Goal: Browse casually: Explore the website without a specific task or goal

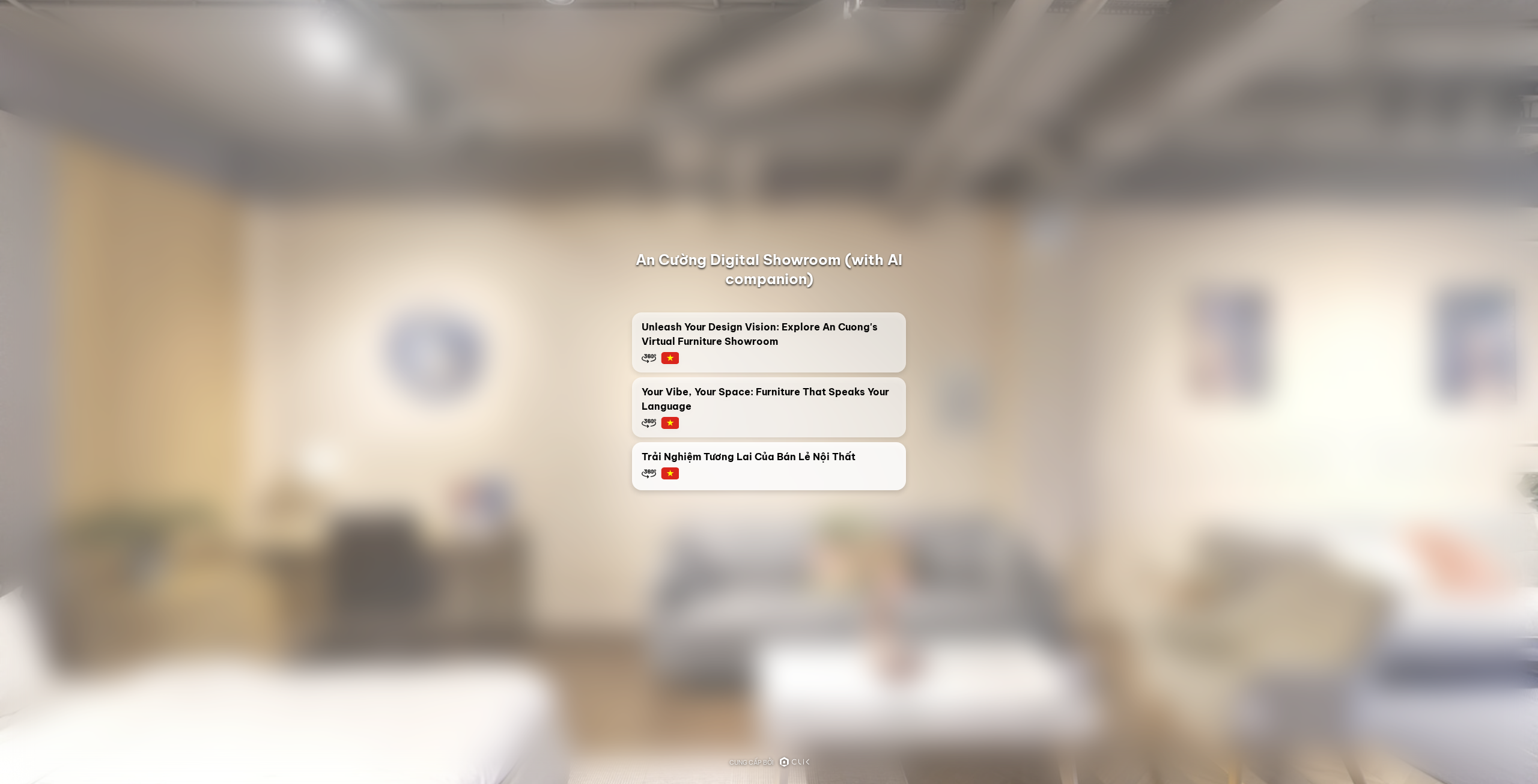
click at [719, 455] on span "Trải Nghiệm Tương Lai Của Bán Lẻ Nội Thất" at bounding box center [748, 457] width 214 height 15
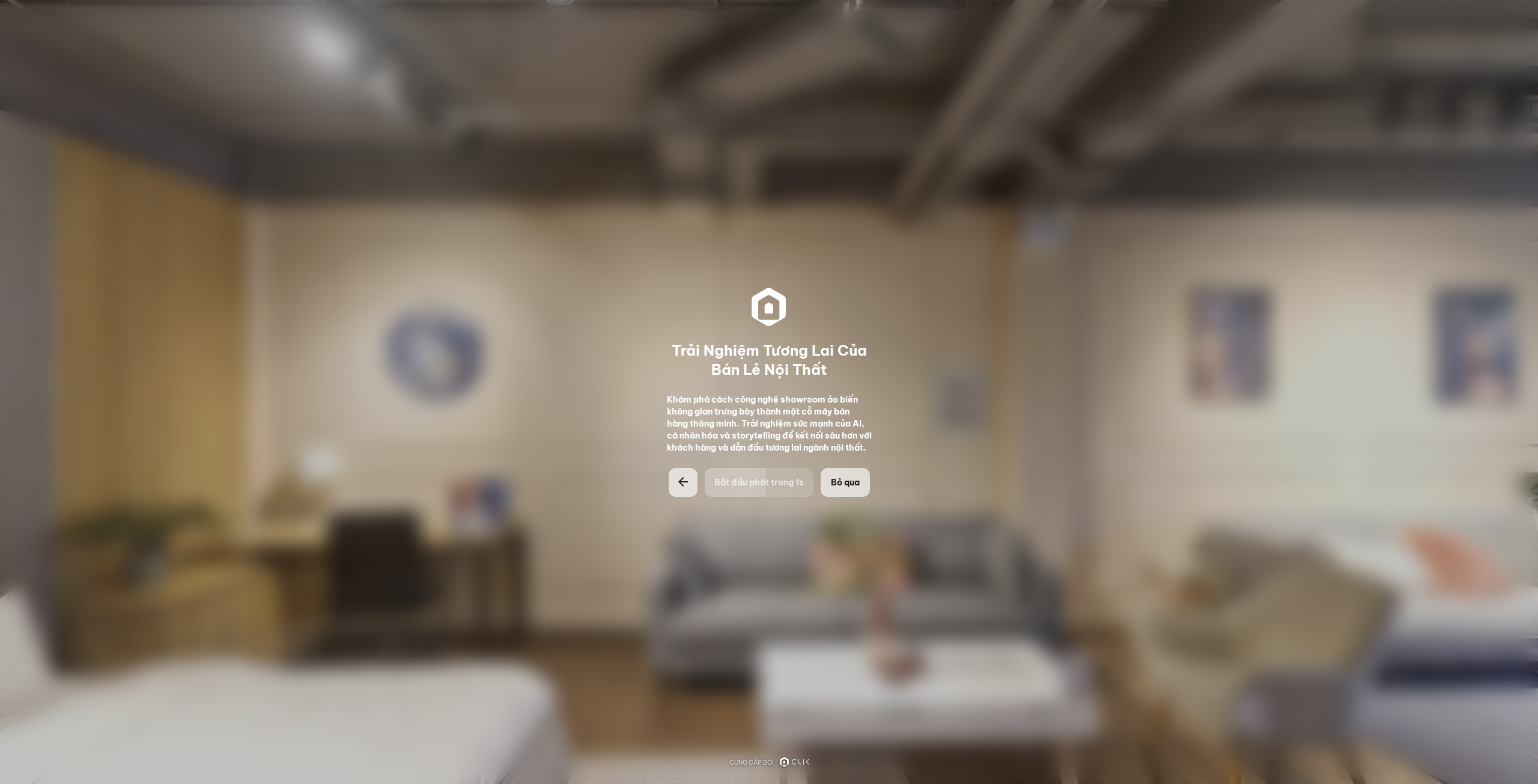
click at [847, 487] on span "Bỏ qua" at bounding box center [845, 482] width 29 height 12
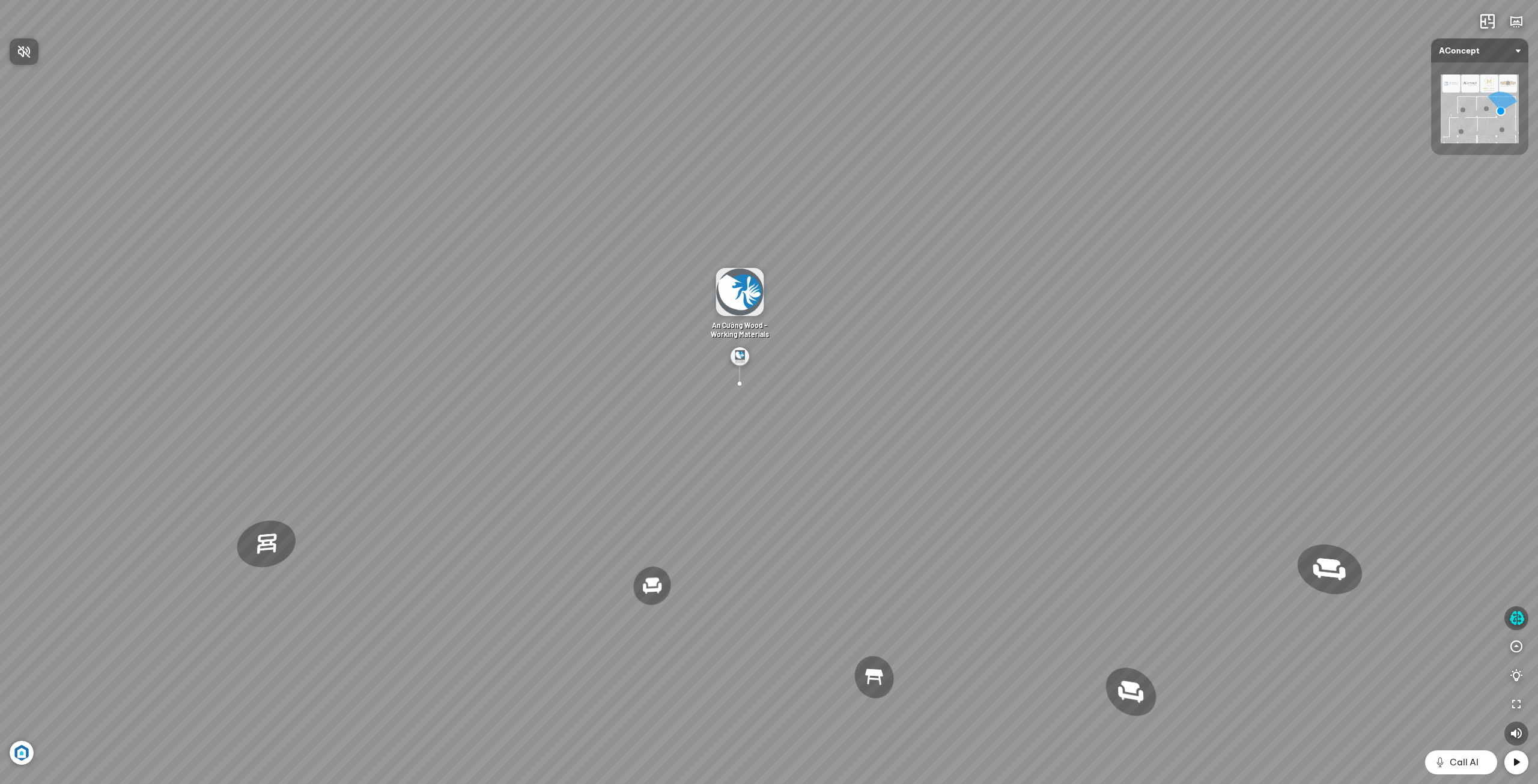
drag, startPoint x: 760, startPoint y: 422, endPoint x: 432, endPoint y: 305, distance: 348.2
click at [438, 305] on div at bounding box center [769, 392] width 1538 height 784
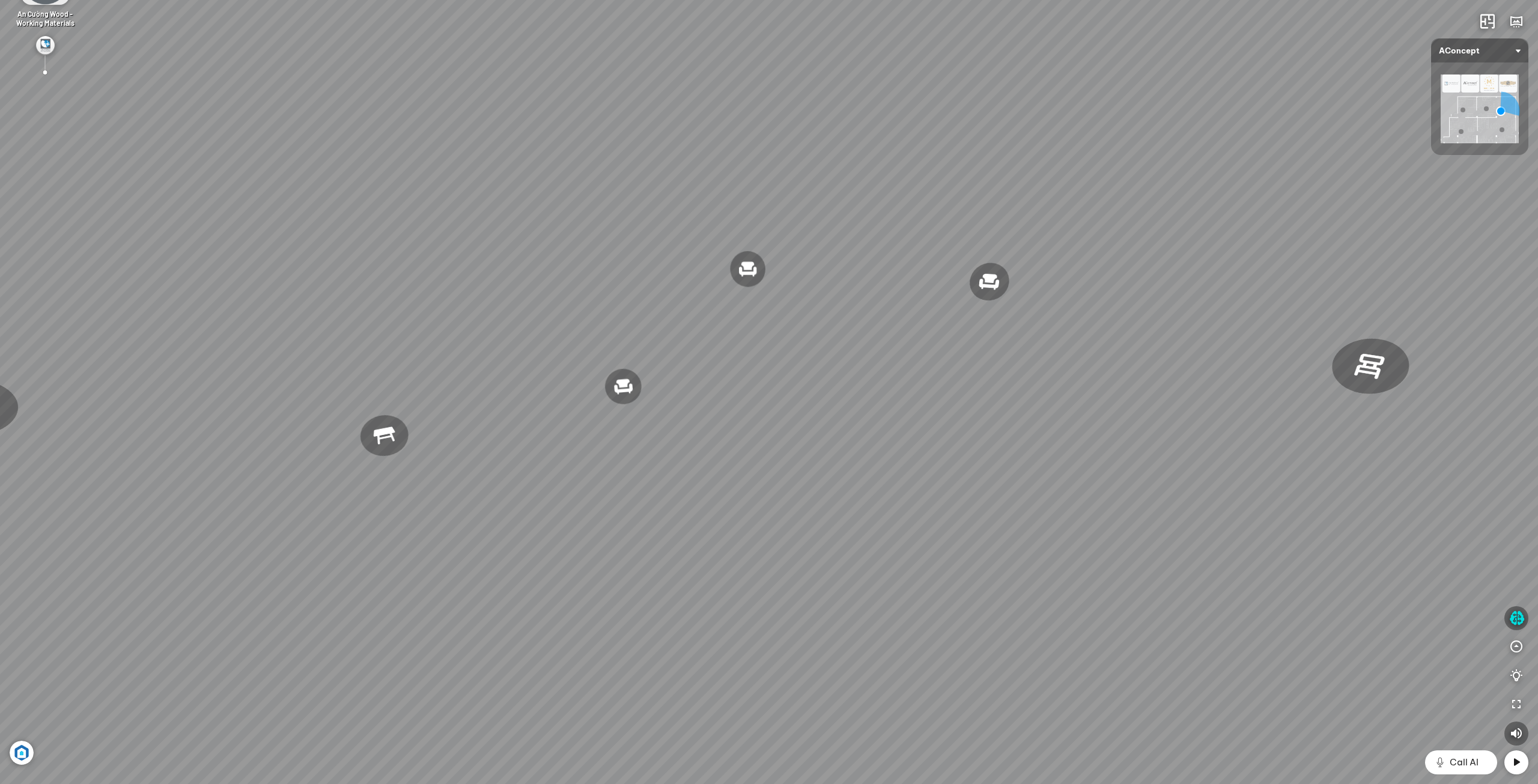
drag, startPoint x: 989, startPoint y: 497, endPoint x: 599, endPoint y: 323, distance: 427.1
click at [542, 279] on div "Đèn [PERSON_NAME] 5.300.000 VND Giường ngủ Palima 19.000.000 VND Ghế thư giãn N…" at bounding box center [769, 392] width 1538 height 784
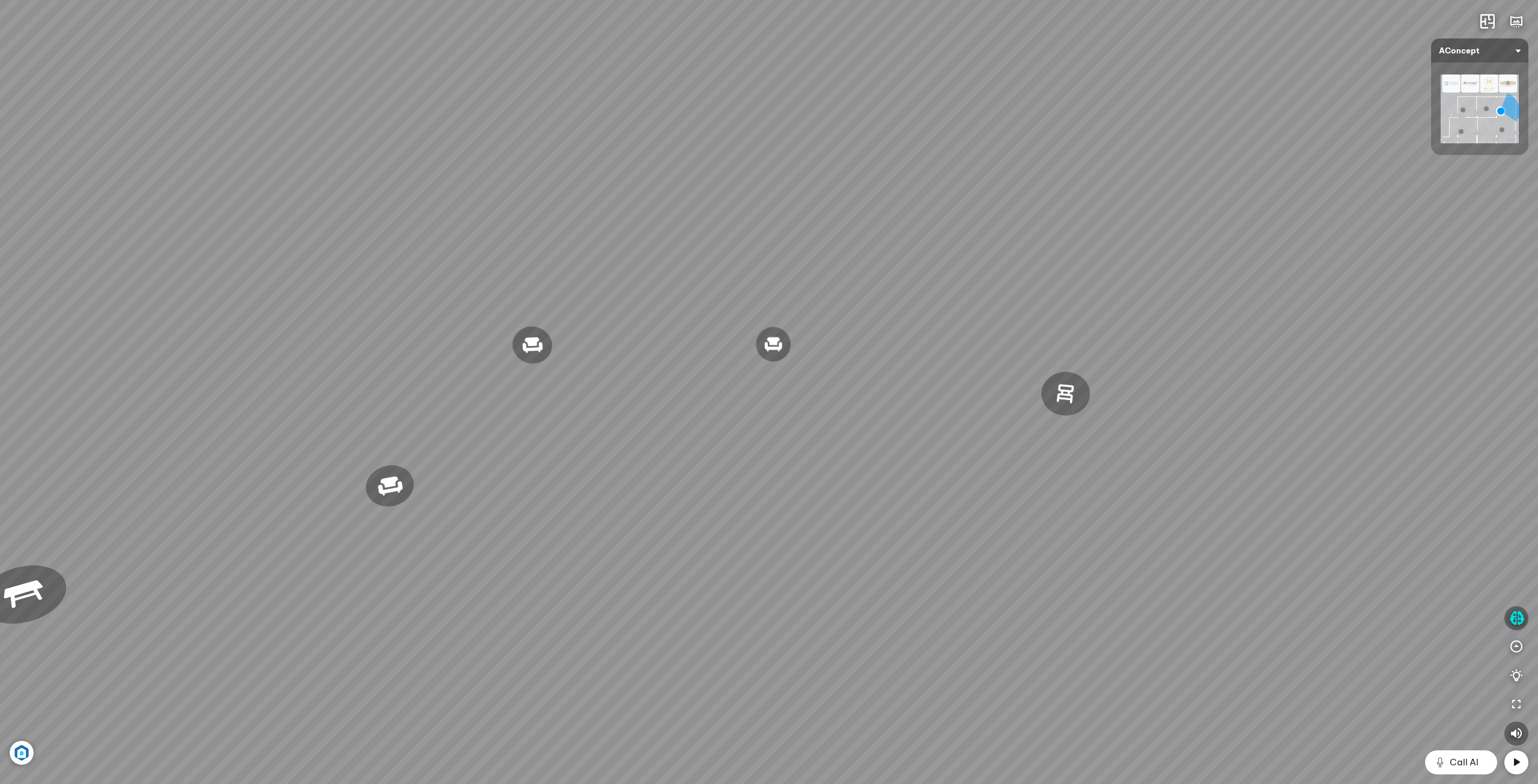
drag, startPoint x: 804, startPoint y: 329, endPoint x: 807, endPoint y: 527, distance: 198.0
click at [801, 543] on div "Đèn [PERSON_NAME] 5.300.000 VND Giường ngủ Palima 19.000.000 VND Ghế thư giãn N…" at bounding box center [769, 392] width 1538 height 784
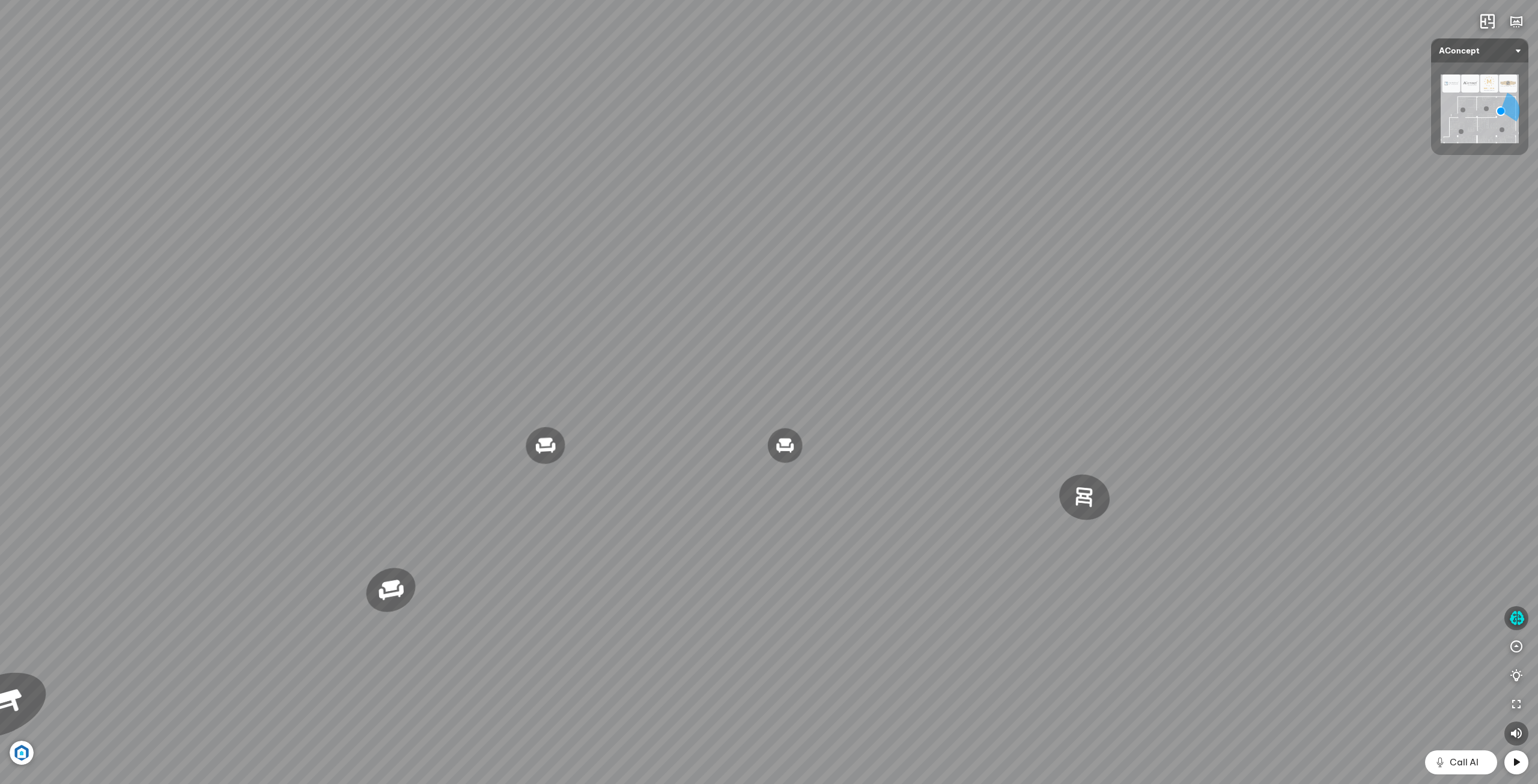
drag, startPoint x: 885, startPoint y: 414, endPoint x: 911, endPoint y: 427, distance: 29.1
click at [921, 369] on div "Đèn [PERSON_NAME] 5.300.000 VND Giường ngủ Palima 19.000.000 VND Ghế thư giãn N…" at bounding box center [769, 392] width 1538 height 784
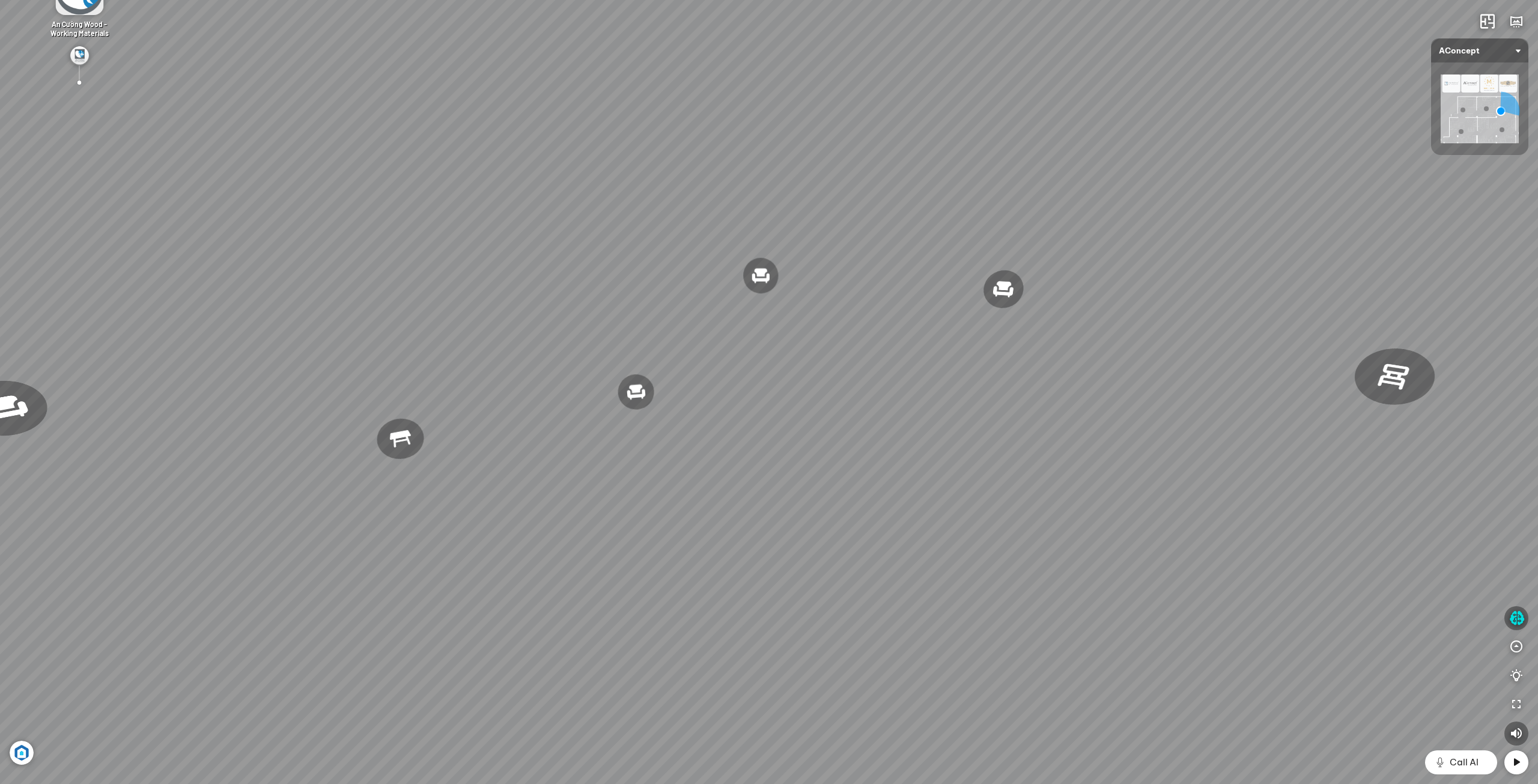
drag, startPoint x: 933, startPoint y: 501, endPoint x: 939, endPoint y: 535, distance: 34.5
click at [942, 501] on div "Đèn [PERSON_NAME] 5.300.000 VND Giường ngủ Palima 19.000.000 VND Ghế thư giãn N…" at bounding box center [769, 392] width 1538 height 784
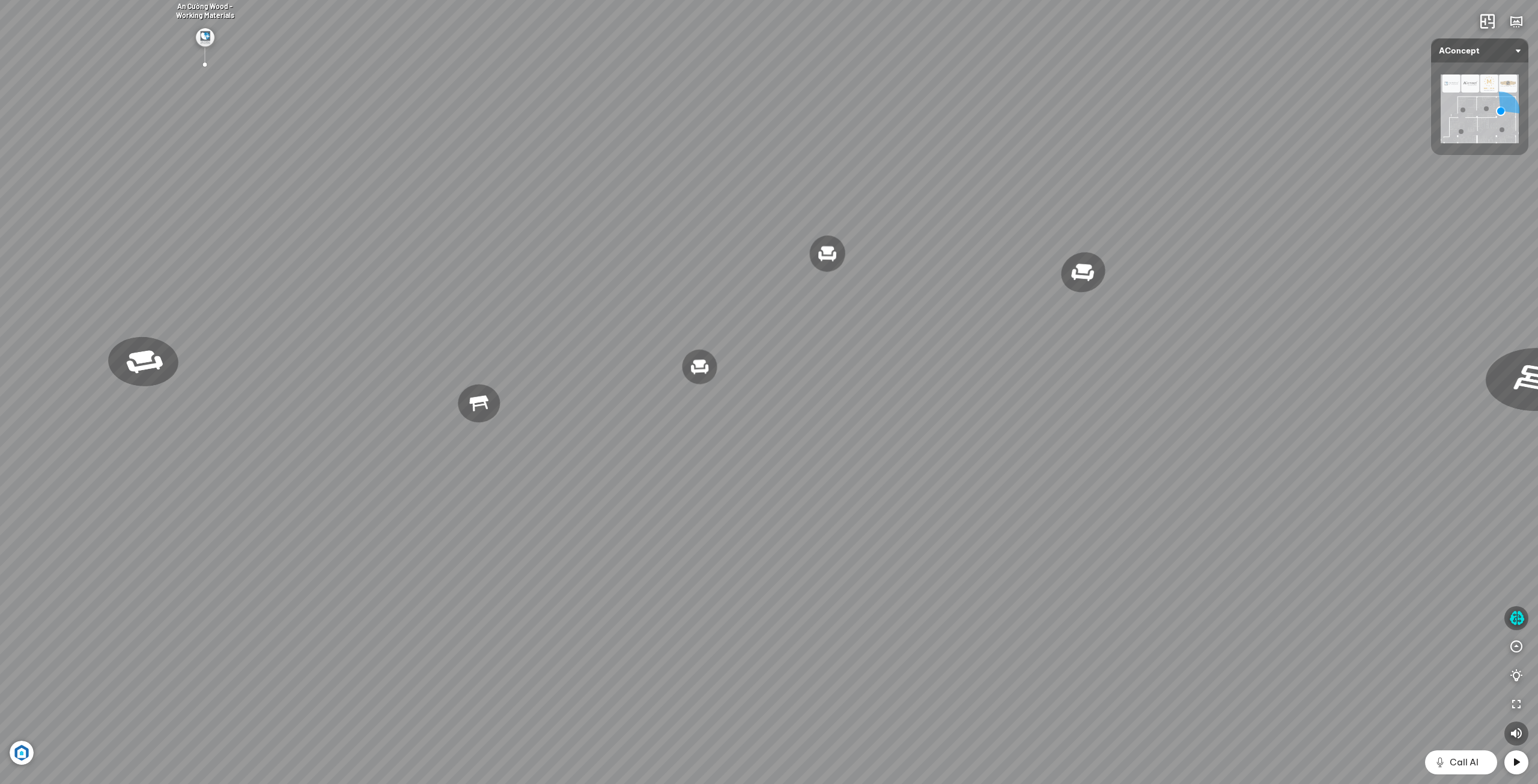
drag, startPoint x: 984, startPoint y: 528, endPoint x: 1053, endPoint y: 565, distance: 78.3
click at [1053, 539] on div "Đèn [PERSON_NAME] 5.300.000 VND Giường ngủ Palima 19.000.000 VND Ghế thư giãn N…" at bounding box center [769, 392] width 1538 height 784
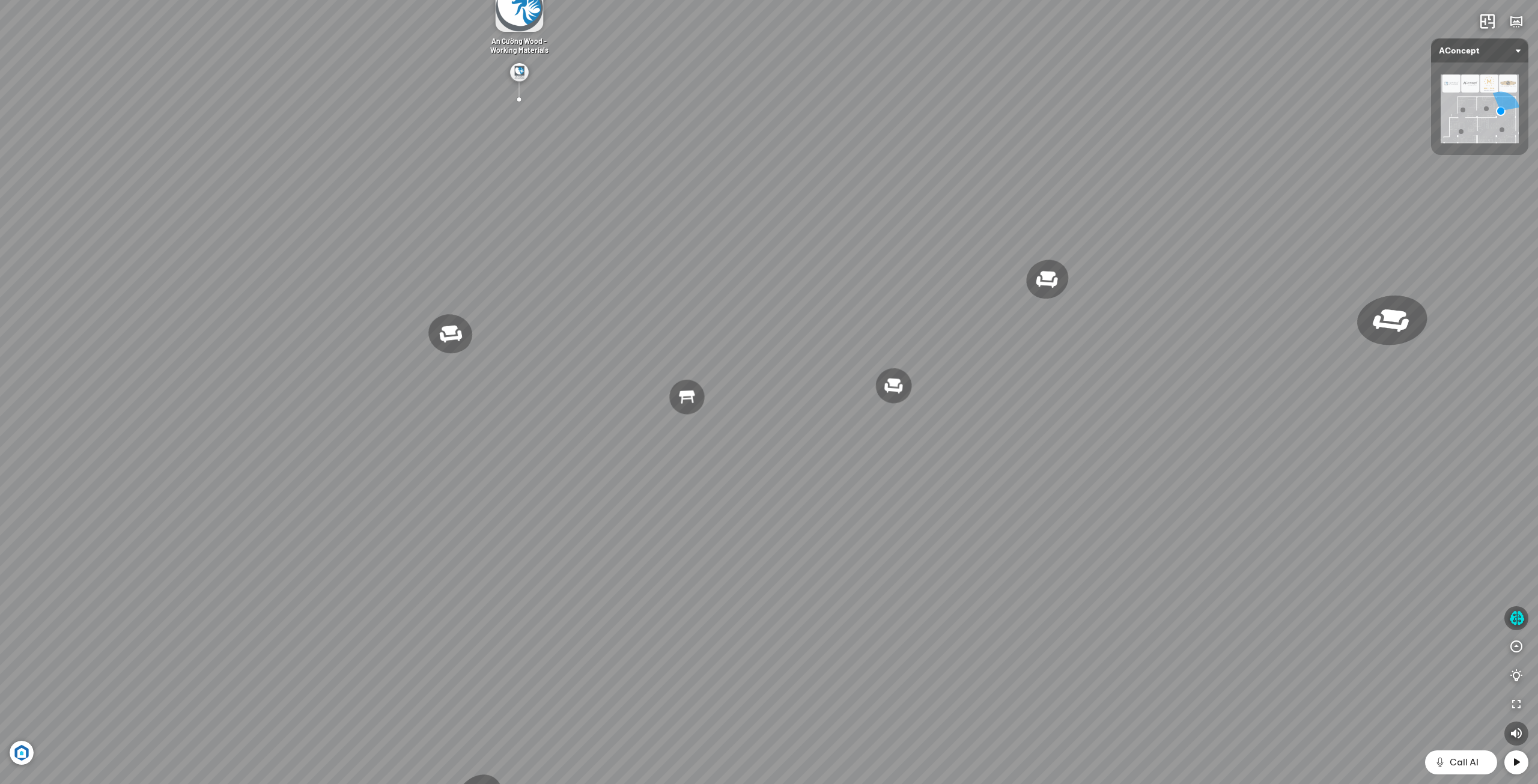
drag, startPoint x: 952, startPoint y: 541, endPoint x: 1076, endPoint y: 599, distance: 136.9
click at [1066, 593] on div "Đèn [PERSON_NAME] 5.300.000 VND Giường ngủ Palima 19.000.000 VND Ghế thư giãn N…" at bounding box center [769, 392] width 1538 height 784
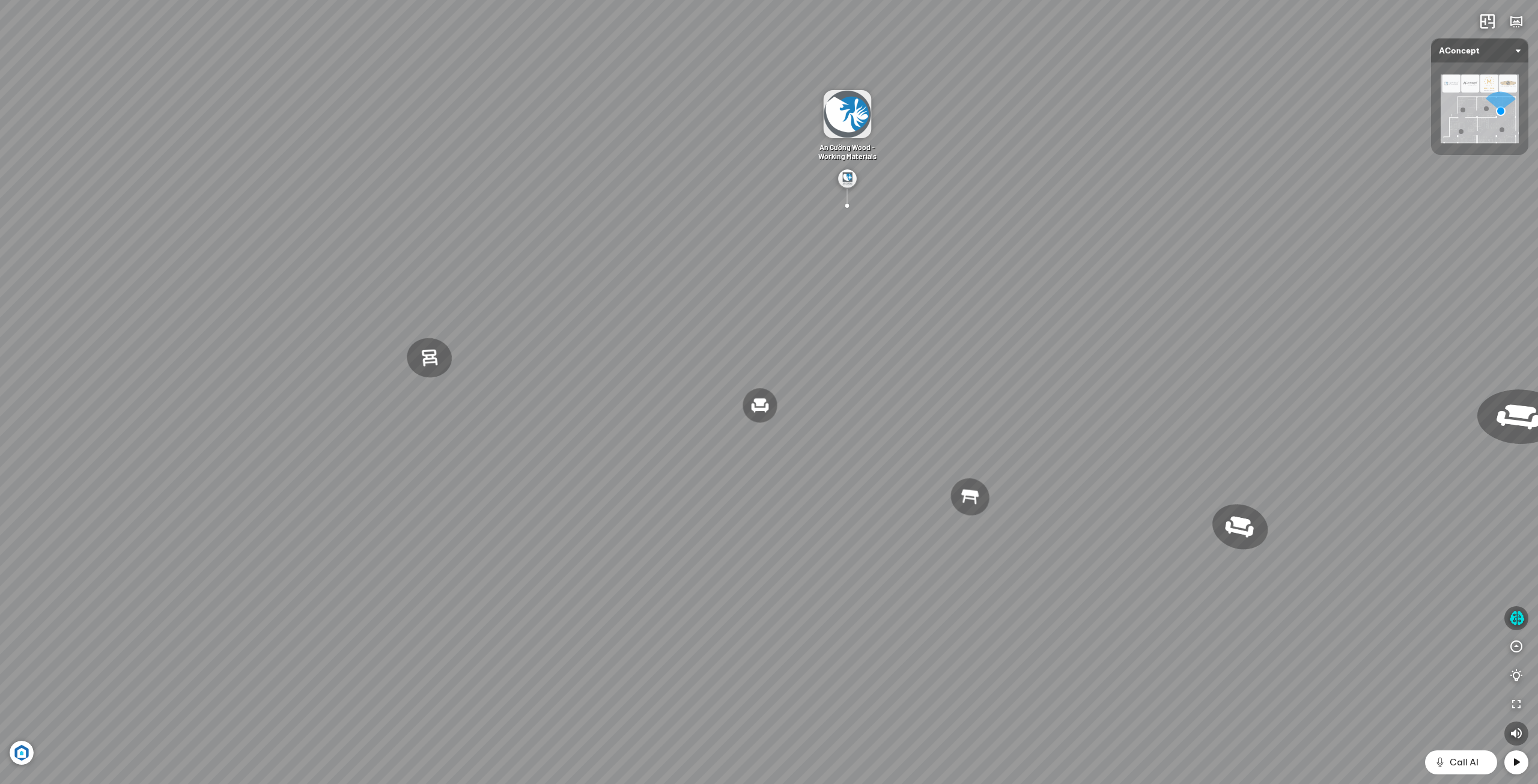
click at [1083, 592] on div "Đèn [PERSON_NAME] 5.300.000 VND Giường ngủ Palima 19.000.000 VND Ghế thư giãn N…" at bounding box center [769, 392] width 1538 height 784
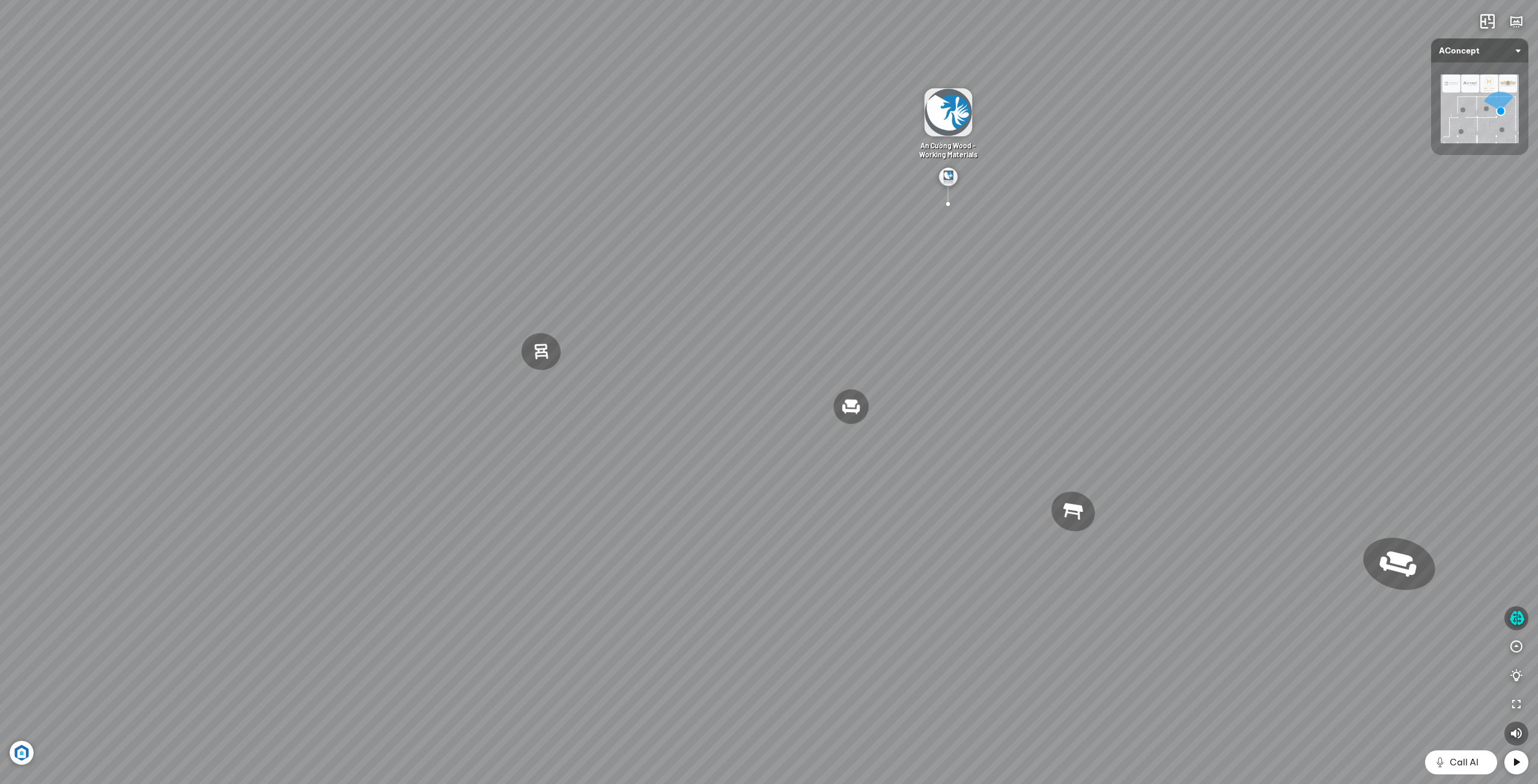
drag, startPoint x: 893, startPoint y: 581, endPoint x: 1113, endPoint y: 568, distance: 220.4
click at [1108, 568] on div "Đèn [PERSON_NAME] 5.300.000 VND Giường ngủ Palima 19.000.000 VND Ghế thư giãn N…" at bounding box center [769, 392] width 1538 height 784
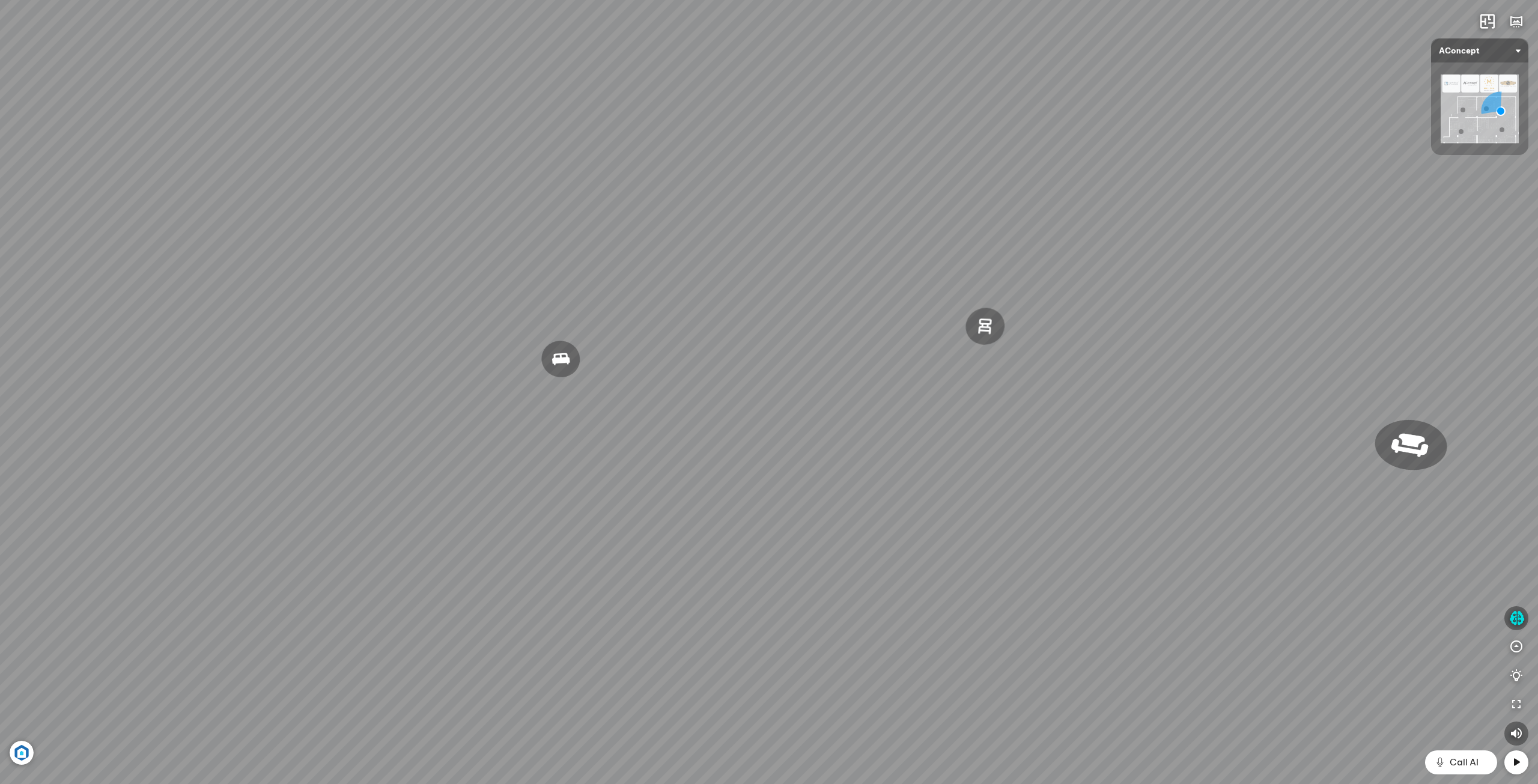
click at [1189, 544] on div "Đèn [PERSON_NAME] 5.300.000 VND Giường ngủ Palima 19.000.000 VND Ghế thư giãn N…" at bounding box center [769, 392] width 1538 height 784
drag, startPoint x: 1105, startPoint y: 570, endPoint x: 1243, endPoint y: 567, distance: 138.0
click at [1293, 556] on div "Đèn [PERSON_NAME] 5.300.000 VND Giường ngủ Palima 19.000.000 VND Ghế thư giãn N…" at bounding box center [769, 392] width 1538 height 784
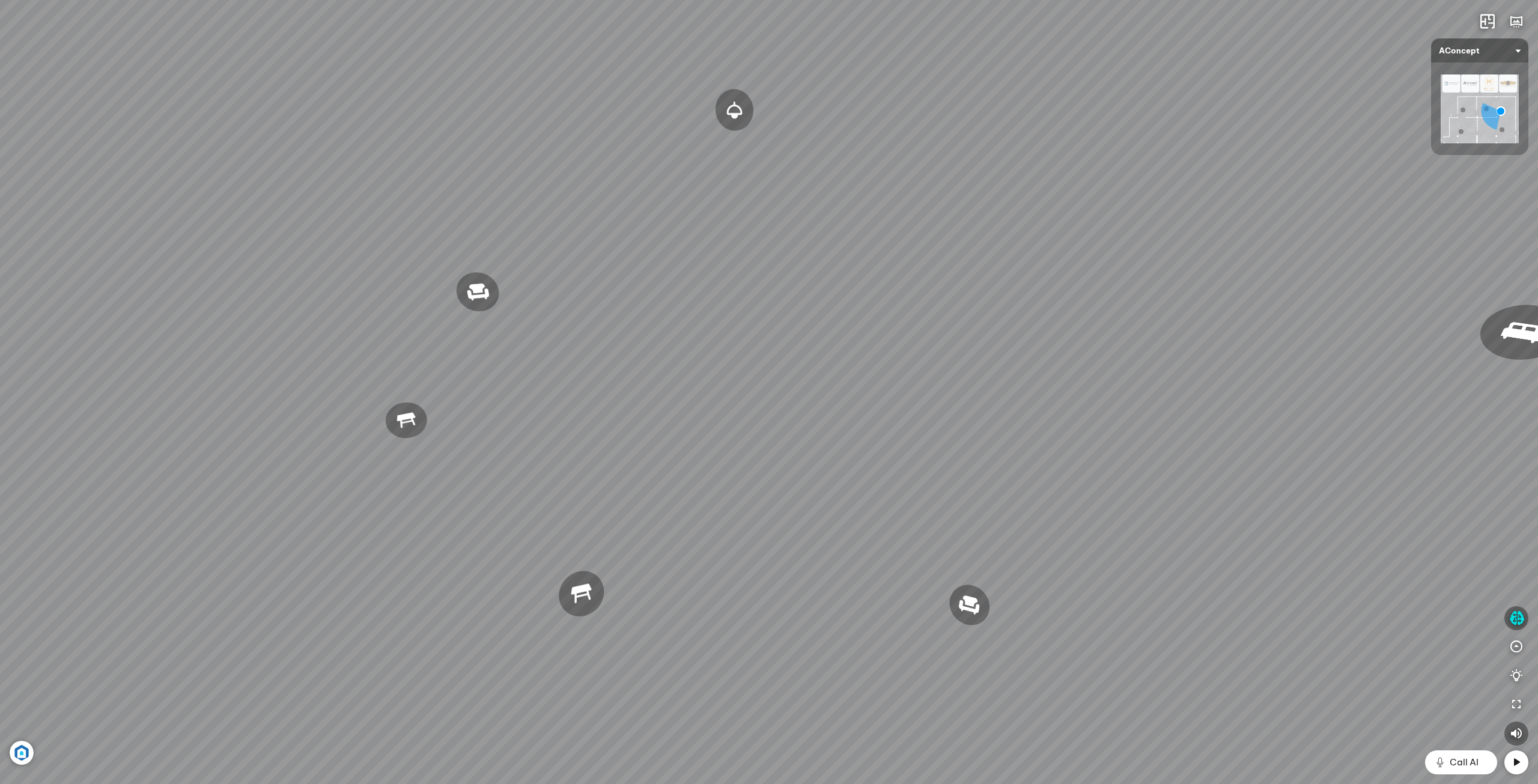
drag, startPoint x: 1182, startPoint y: 585, endPoint x: 1319, endPoint y: 567, distance: 138.2
click at [1326, 564] on div "Đèn [PERSON_NAME] 5.300.000 VND Giường ngủ Palima 19.000.000 VND Ghế thư giãn N…" at bounding box center [769, 392] width 1538 height 784
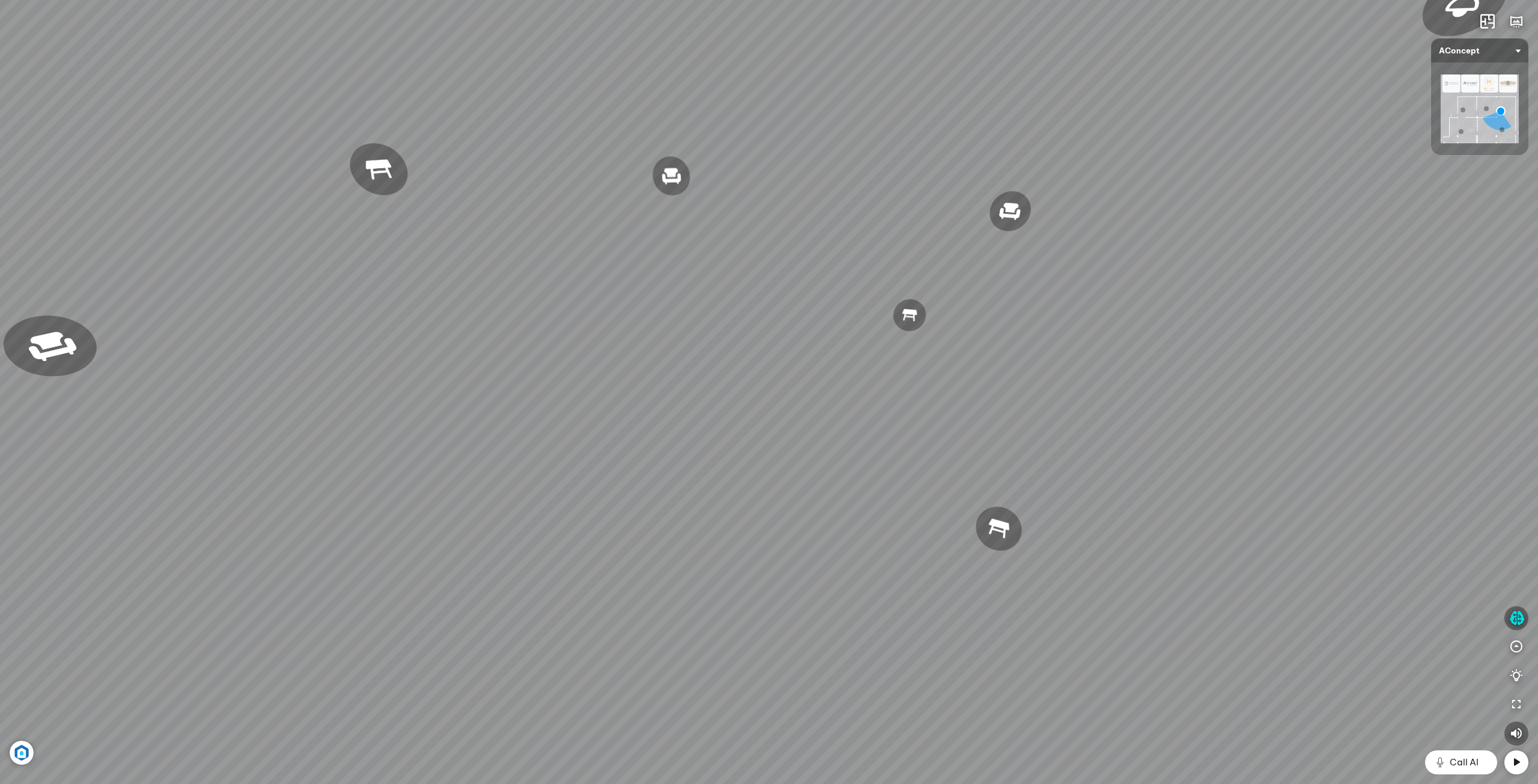
drag, startPoint x: 1273, startPoint y: 563, endPoint x: 1378, endPoint y: 546, distance: 106.4
click at [1378, 546] on div "Đèn [PERSON_NAME] 5.300.000 VND Giường ngủ Palima 19.000.000 VND Ghế thư giãn N…" at bounding box center [769, 392] width 1538 height 784
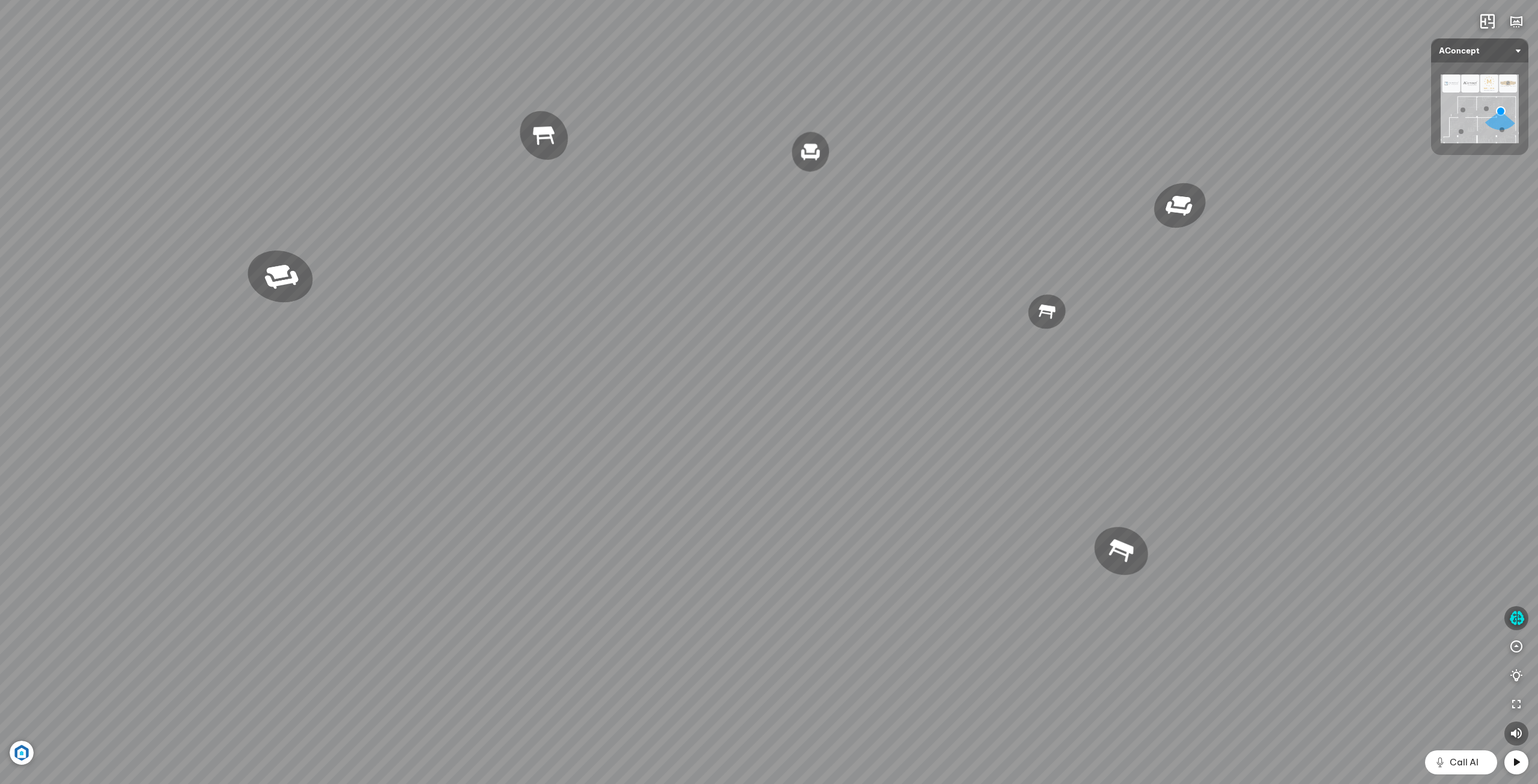
drag, startPoint x: 1067, startPoint y: 531, endPoint x: 1083, endPoint y: 575, distance: 46.8
click at [1083, 573] on div "Đèn [PERSON_NAME] 5.300.000 VND Giường ngủ Palima 19.000.000 VND Ghế thư giãn N…" at bounding box center [769, 392] width 1538 height 784
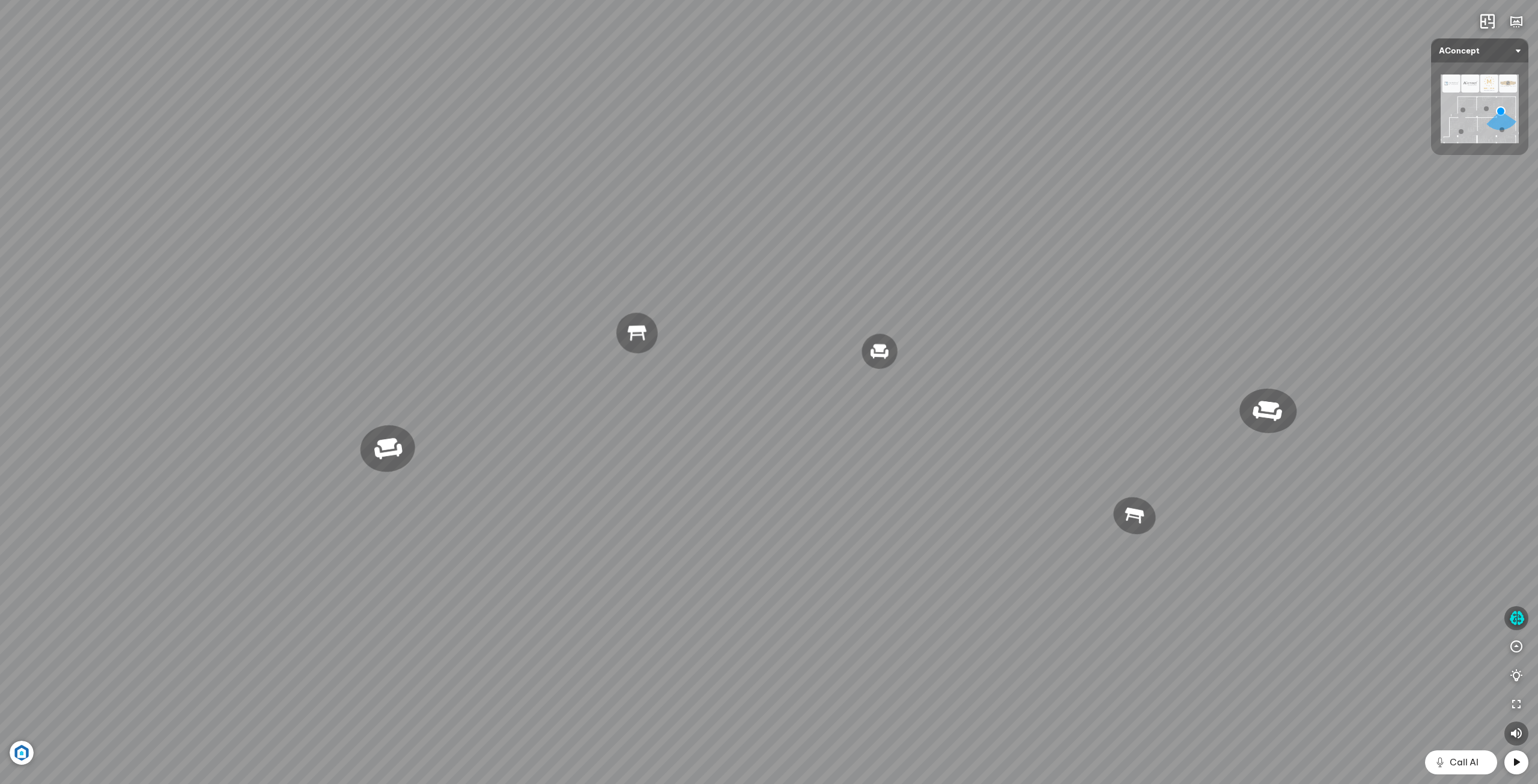
drag, startPoint x: 1138, startPoint y: 449, endPoint x: 1114, endPoint y: 486, distance: 44.1
click at [1114, 486] on div "Đèn [PERSON_NAME] 5.300.000 VND Giường ngủ Palima 19.000.000 VND Ghế thư giãn N…" at bounding box center [769, 392] width 1538 height 784
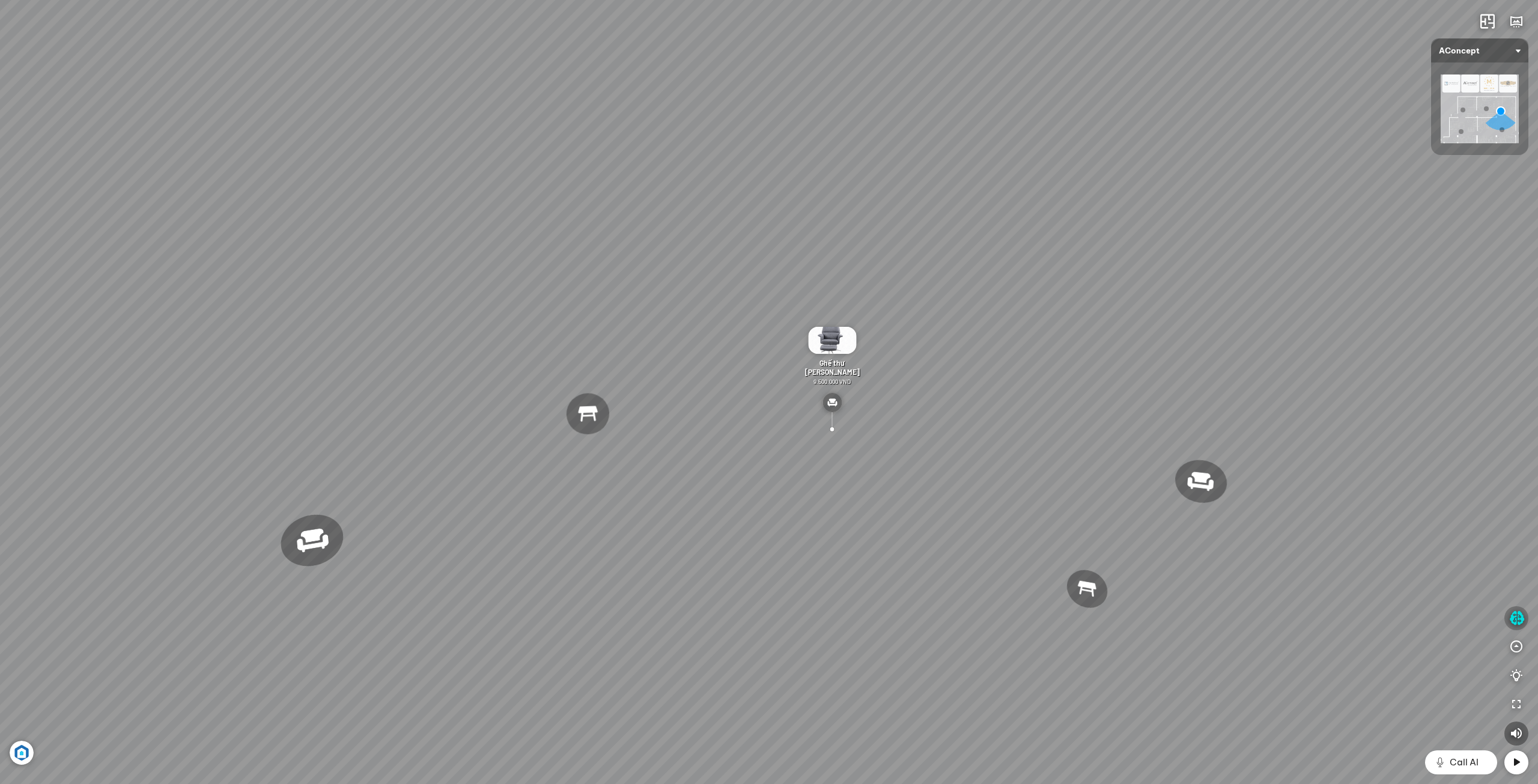
click at [1517, 616] on icon "button" at bounding box center [1517, 618] width 15 height 15
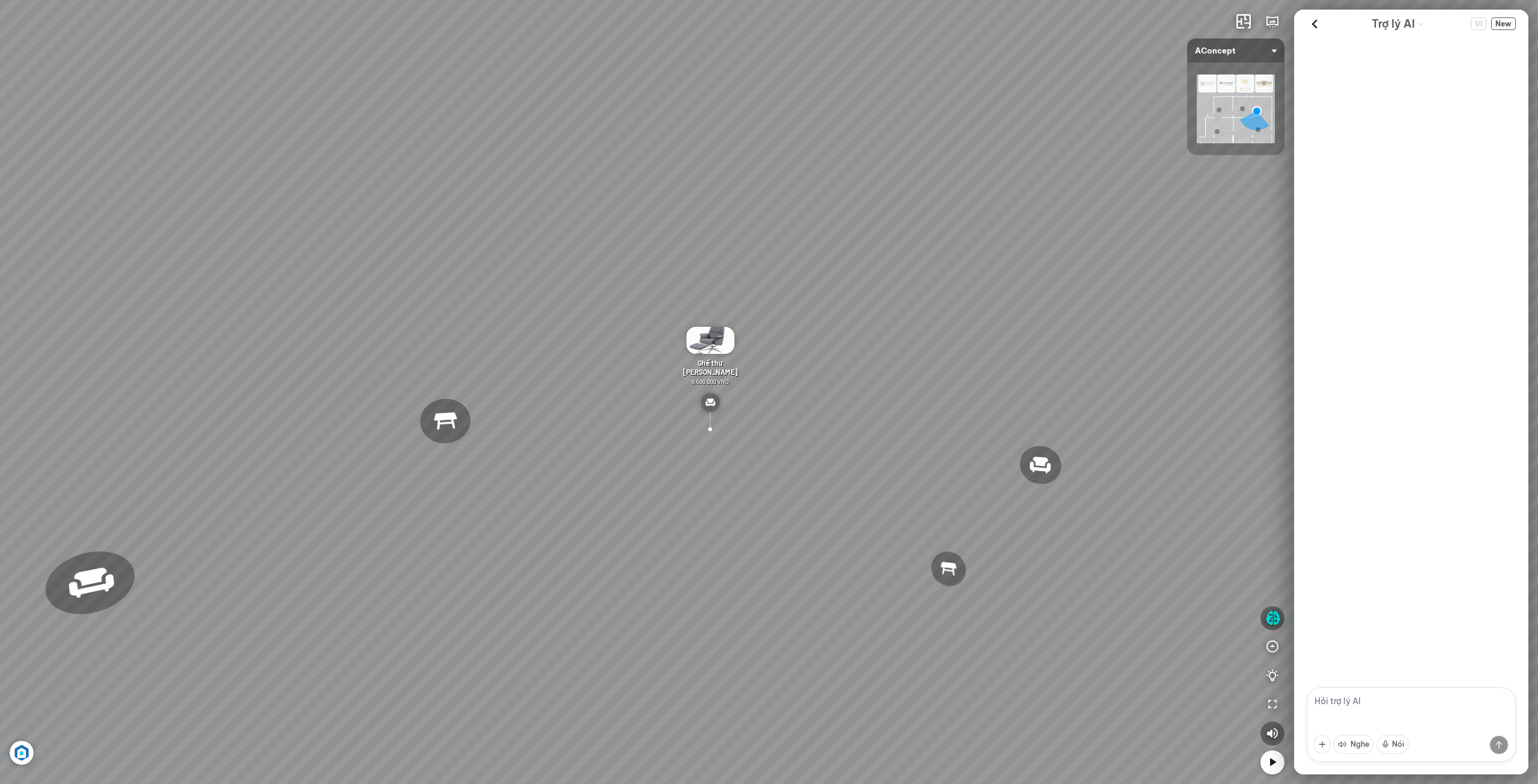
click at [1361, 710] on textarea at bounding box center [1411, 724] width 209 height 74
click at [1213, 484] on div "Đèn [PERSON_NAME] 5.300.000 VND Giường ngủ Palima 19.000.000 VND Ghế thư giãn N…" at bounding box center [769, 392] width 1538 height 784
click at [1315, 26] on icon at bounding box center [1315, 23] width 18 height 18
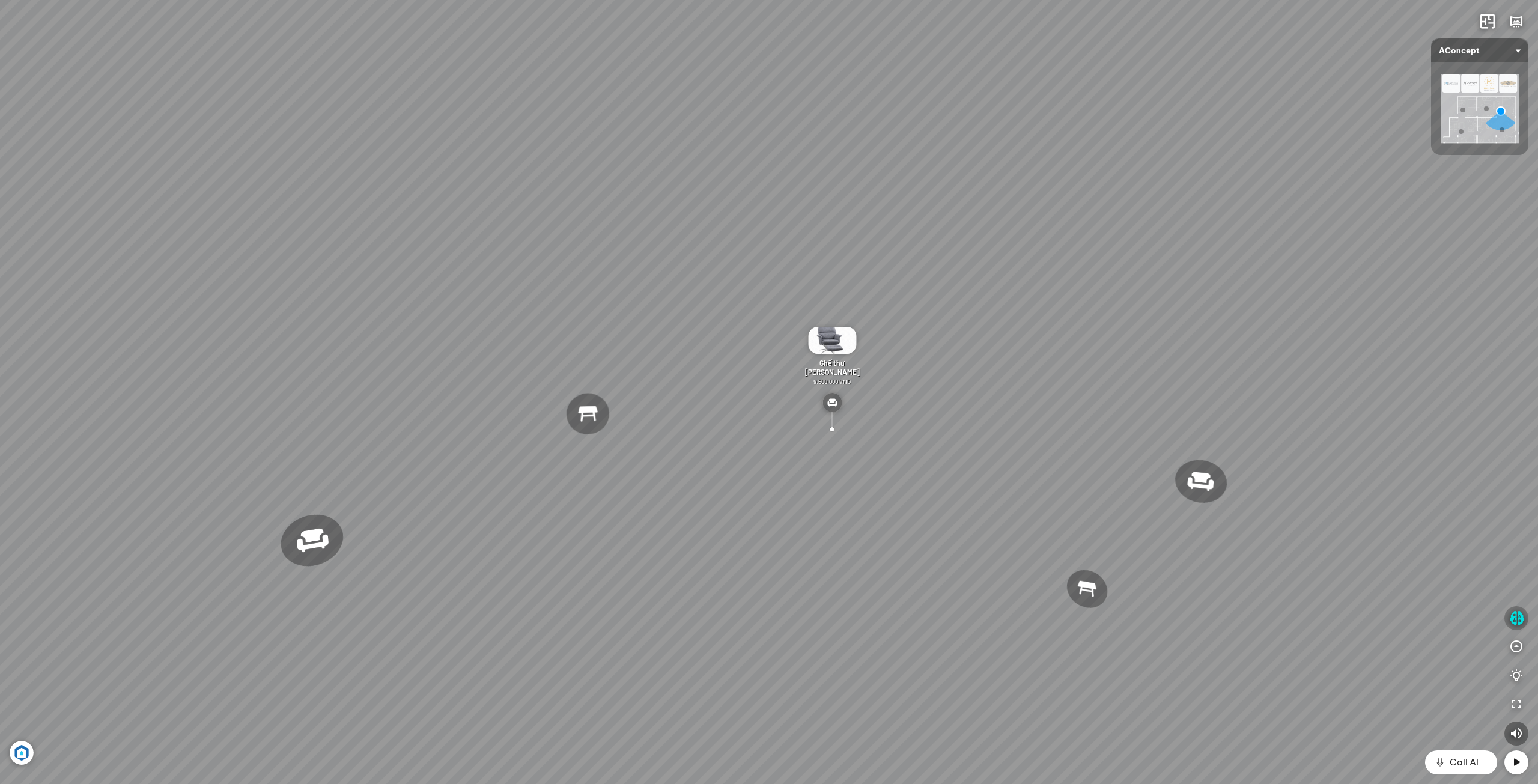
click at [1515, 622] on icon "button" at bounding box center [1517, 618] width 15 height 15
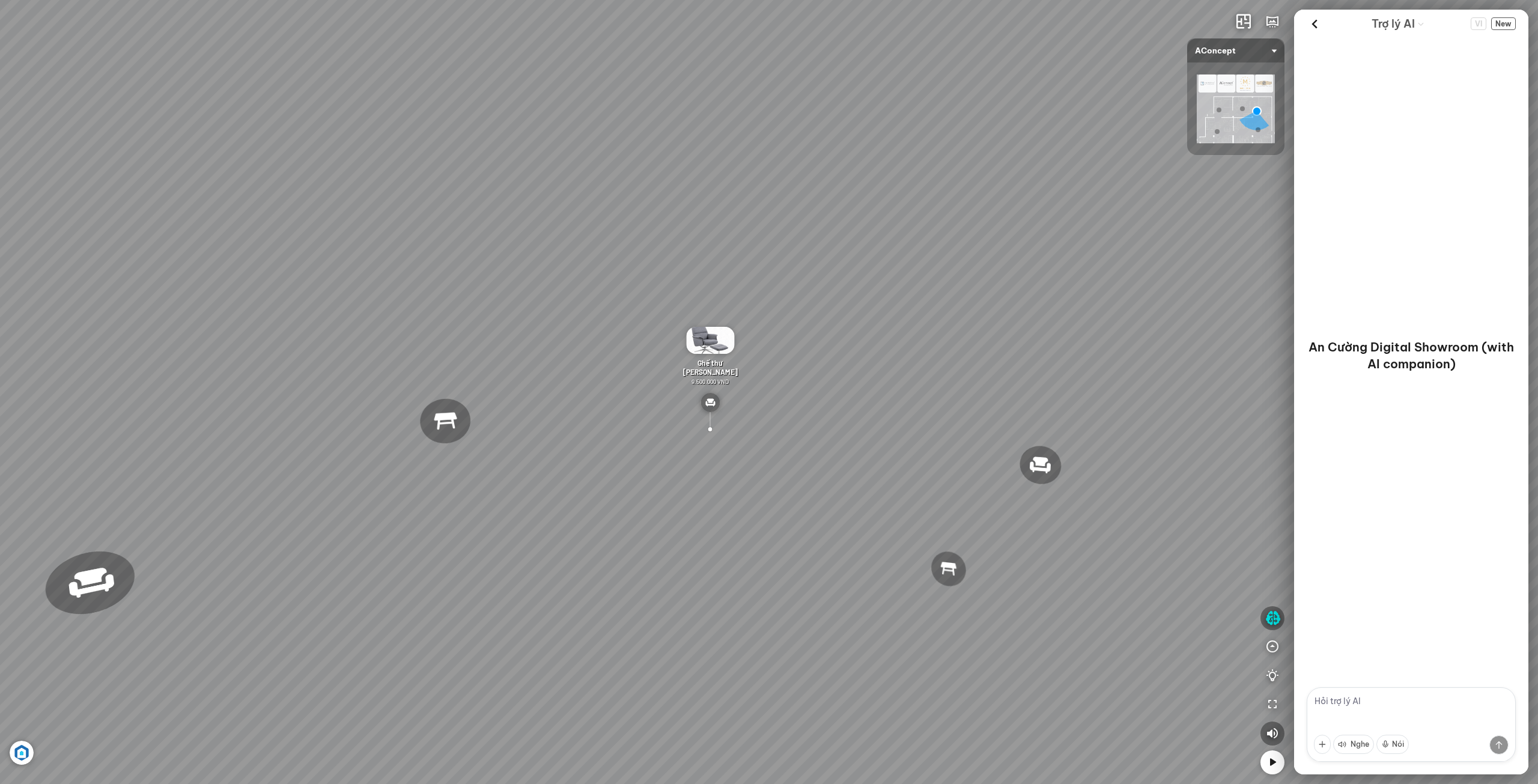
click at [1011, 523] on div "Đèn [PERSON_NAME] 5.300.000 VND Giường ngủ Palima 19.000.000 VND Ghế thư giãn N…" at bounding box center [769, 392] width 1538 height 784
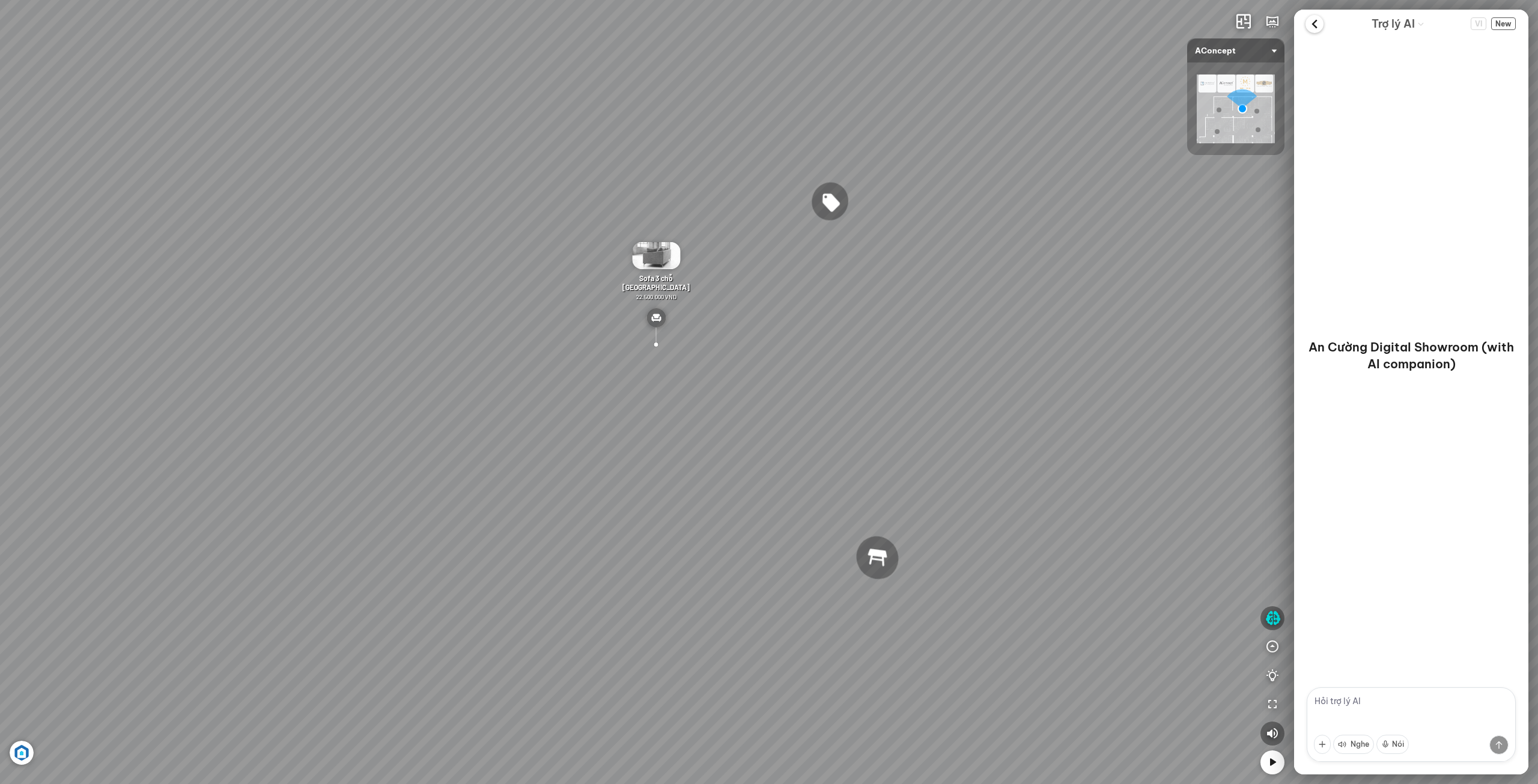
click at [1315, 25] on icon at bounding box center [1315, 23] width 18 height 18
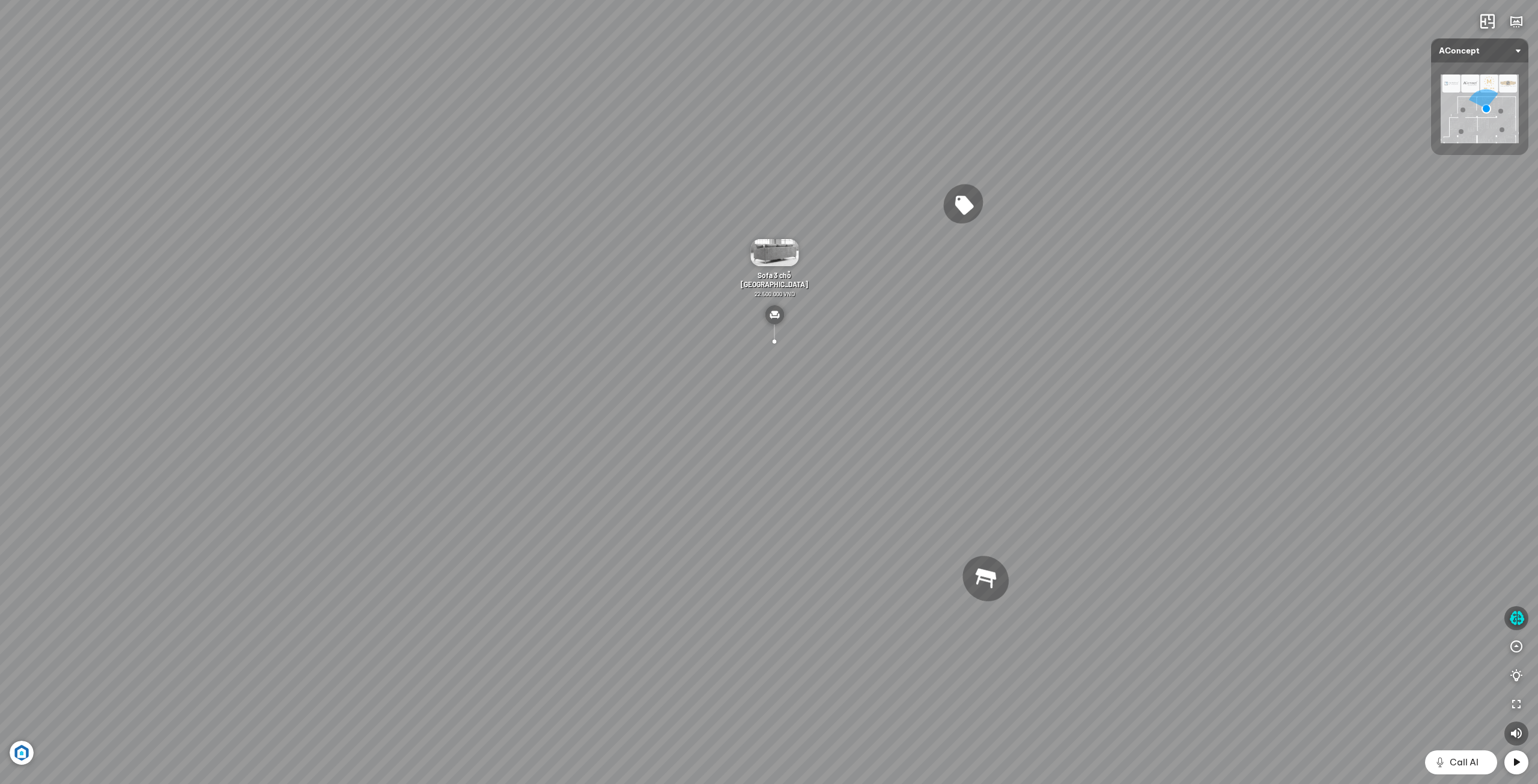
drag, startPoint x: 1405, startPoint y: 551, endPoint x: 826, endPoint y: 305, distance: 629.1
click at [826, 305] on div "[PERSON_NAME] làm việc [PERSON_NAME] 7.300.000 VND Gối Tựa Lưng Họa Tiết Hoa Hồ…" at bounding box center [769, 392] width 1538 height 784
drag, startPoint x: 1002, startPoint y: 405, endPoint x: 895, endPoint y: 563, distance: 190.8
click at [903, 545] on div "[PERSON_NAME] làm việc [PERSON_NAME] 7.300.000 VND Gối Tựa Lưng Họa Tiết Hoa Hồ…" at bounding box center [769, 392] width 1538 height 784
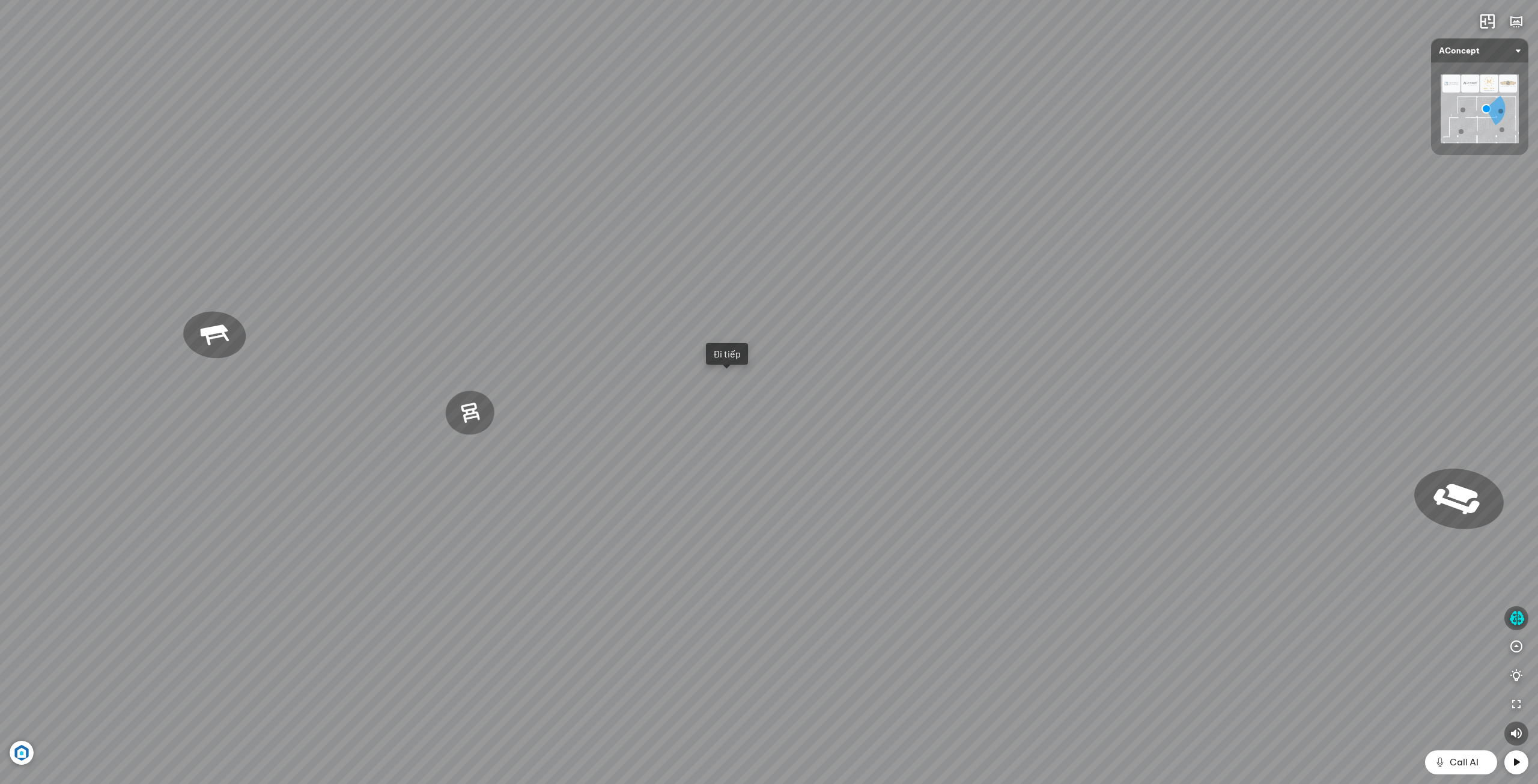
drag, startPoint x: 903, startPoint y: 421, endPoint x: 923, endPoint y: 502, distance: 83.4
click at [918, 501] on div "[PERSON_NAME] làm việc [PERSON_NAME] 7.300.000 VND Gối Tựa Lưng Họa Tiết Hoa Hồ…" at bounding box center [769, 392] width 1538 height 784
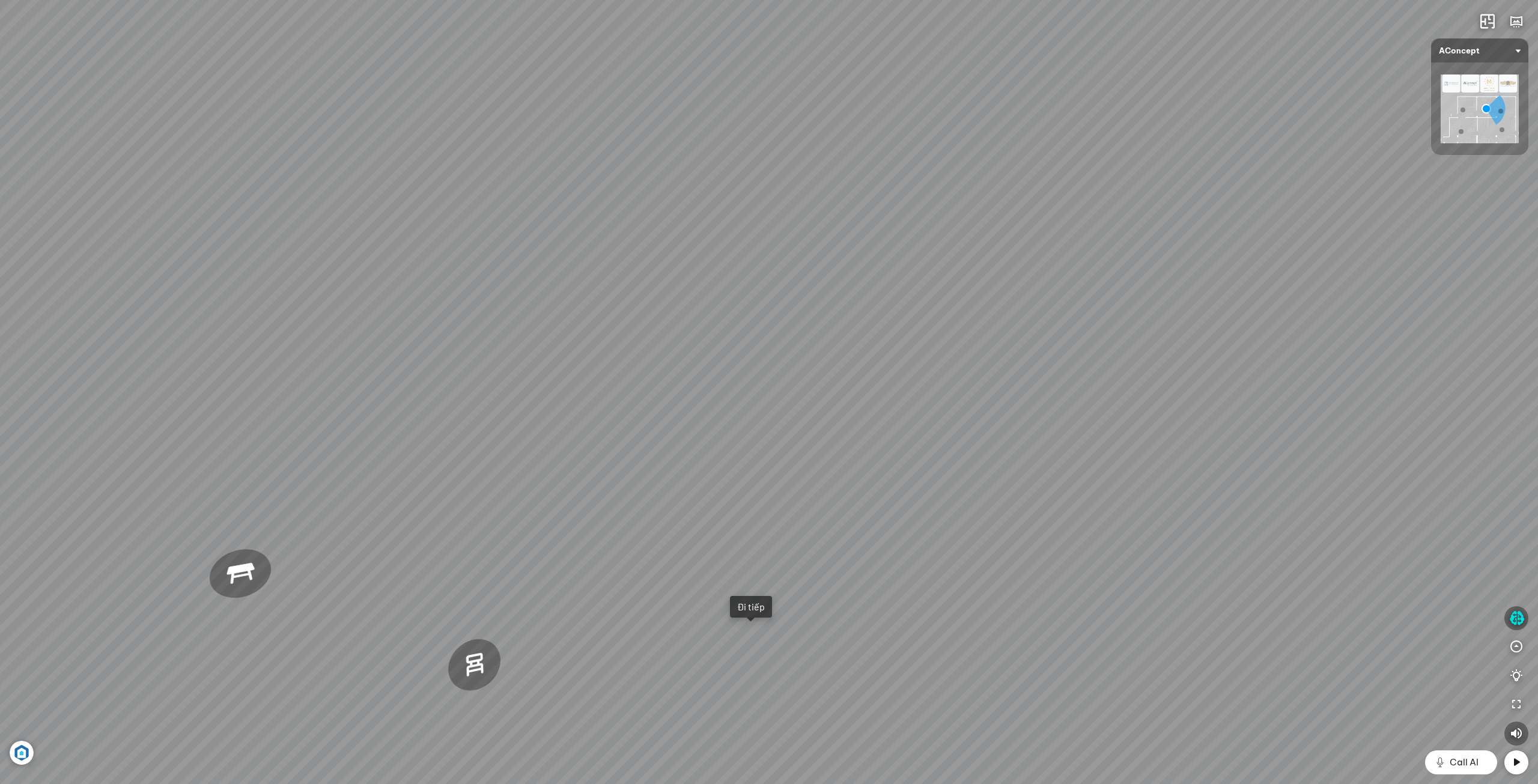
drag, startPoint x: 895, startPoint y: 444, endPoint x: 1023, endPoint y: 576, distance: 183.9
click at [993, 559] on div "[PERSON_NAME] làm việc [PERSON_NAME] 7.300.000 VND Gối Tựa Lưng Họa Tiết Hoa Hồ…" at bounding box center [769, 392] width 1538 height 784
drag, startPoint x: 745, startPoint y: 487, endPoint x: 740, endPoint y: 145, distance: 342.0
click at [740, 145] on div "[PERSON_NAME] làm việc [PERSON_NAME] 7.300.000 VND Gối Tựa Lưng Họa Tiết Hoa Hồ…" at bounding box center [769, 392] width 1538 height 784
drag, startPoint x: 779, startPoint y: 238, endPoint x: 812, endPoint y: 346, distance: 112.9
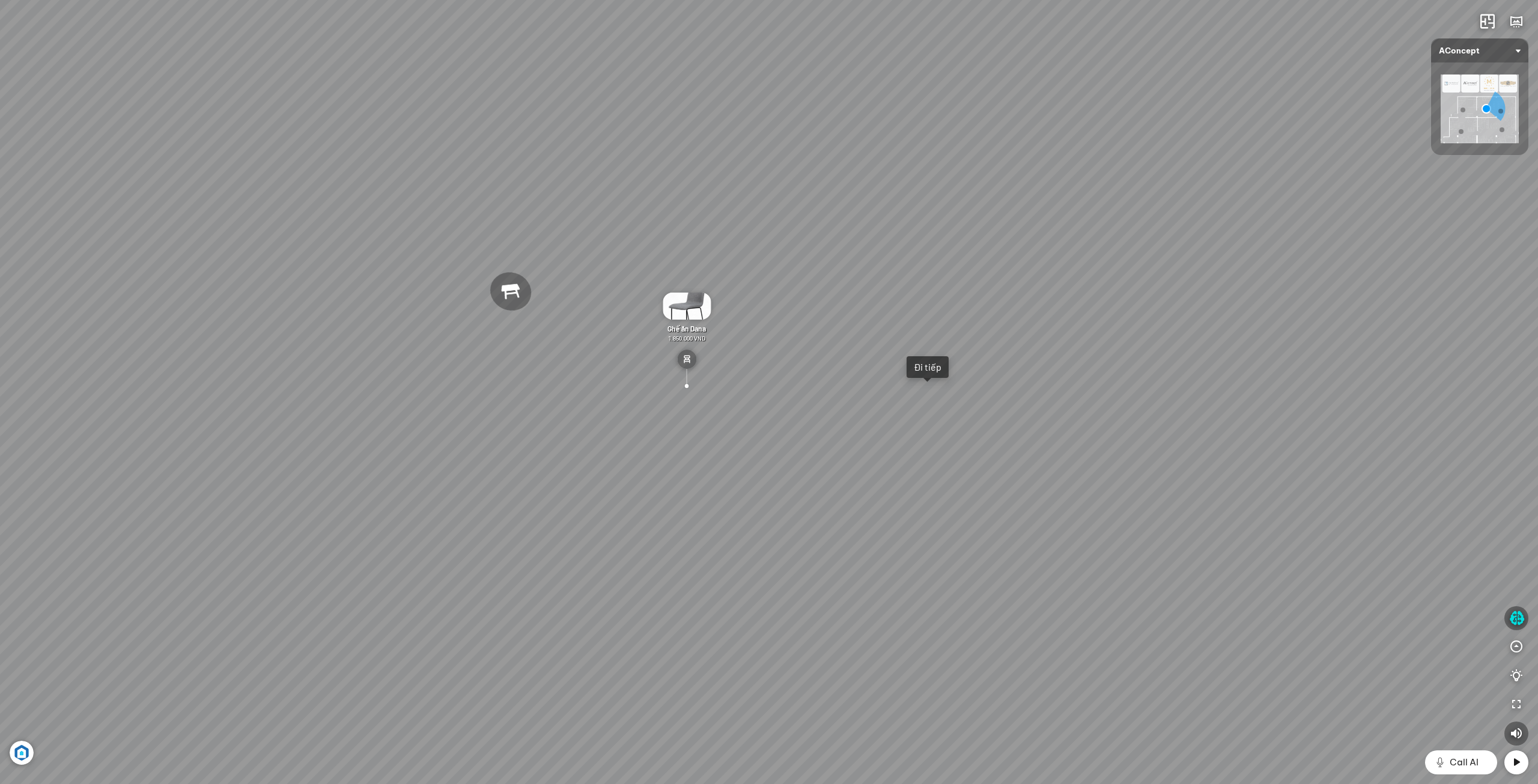
click at [812, 345] on div "[PERSON_NAME] làm việc [PERSON_NAME] 7.300.000 VND Gối Tựa Lưng Họa Tiết Hoa Hồ…" at bounding box center [769, 392] width 1538 height 784
drag, startPoint x: 860, startPoint y: 421, endPoint x: 903, endPoint y: 421, distance: 43.0
click at [900, 421] on div "[PERSON_NAME] làm việc [PERSON_NAME] 7.300.000 VND Gối Tựa Lưng Họa Tiết Hoa Hồ…" at bounding box center [769, 392] width 1538 height 784
click at [1219, 595] on div "Đi tiếp" at bounding box center [1221, 593] width 28 height 12
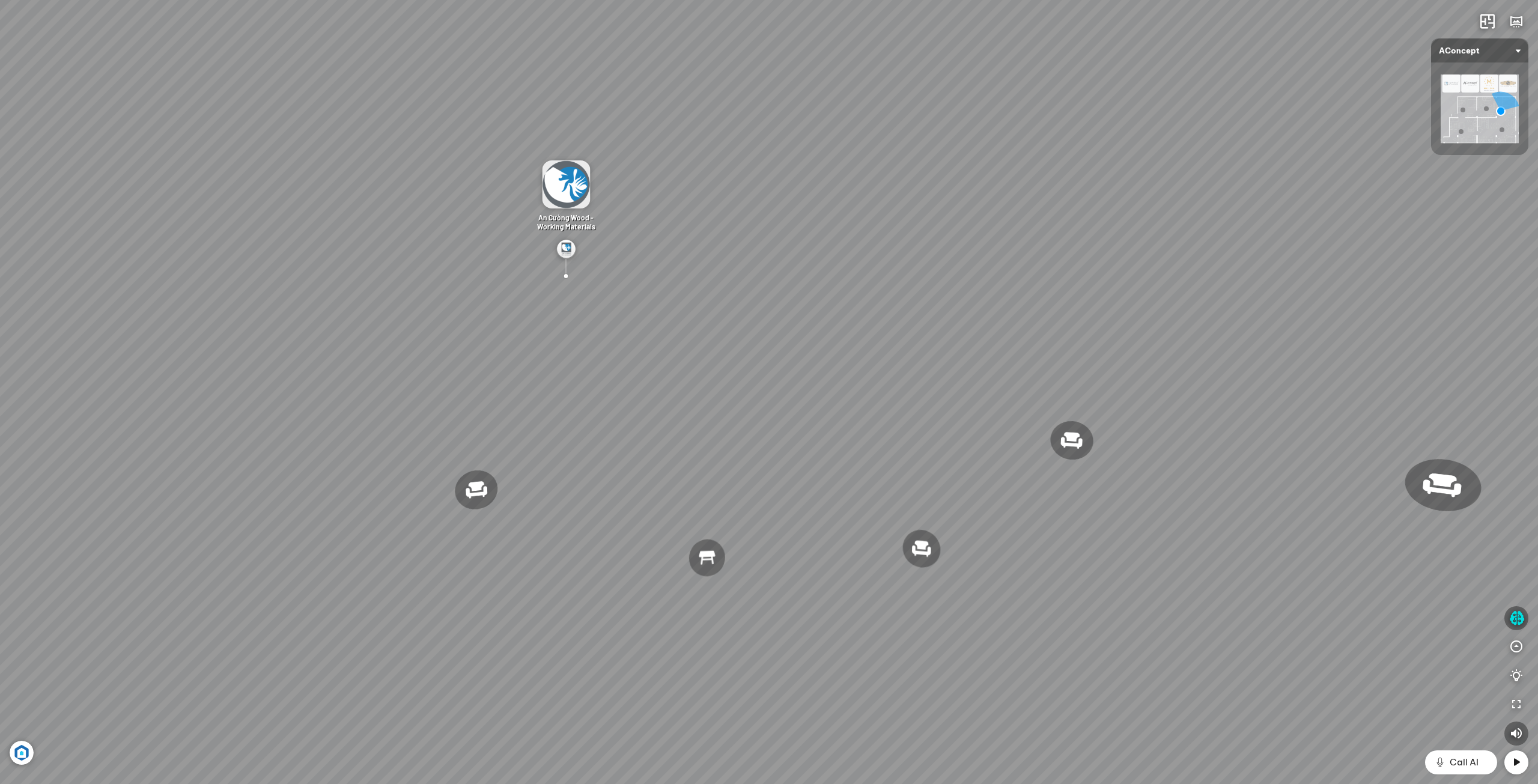
drag, startPoint x: 795, startPoint y: 483, endPoint x: 642, endPoint y: 393, distance: 177.5
click at [624, 376] on div "Đèn [PERSON_NAME] 5.300.000 VND Giường ngủ Palima 19.000.000 VND Ghế thư giãn N…" at bounding box center [769, 392] width 1538 height 784
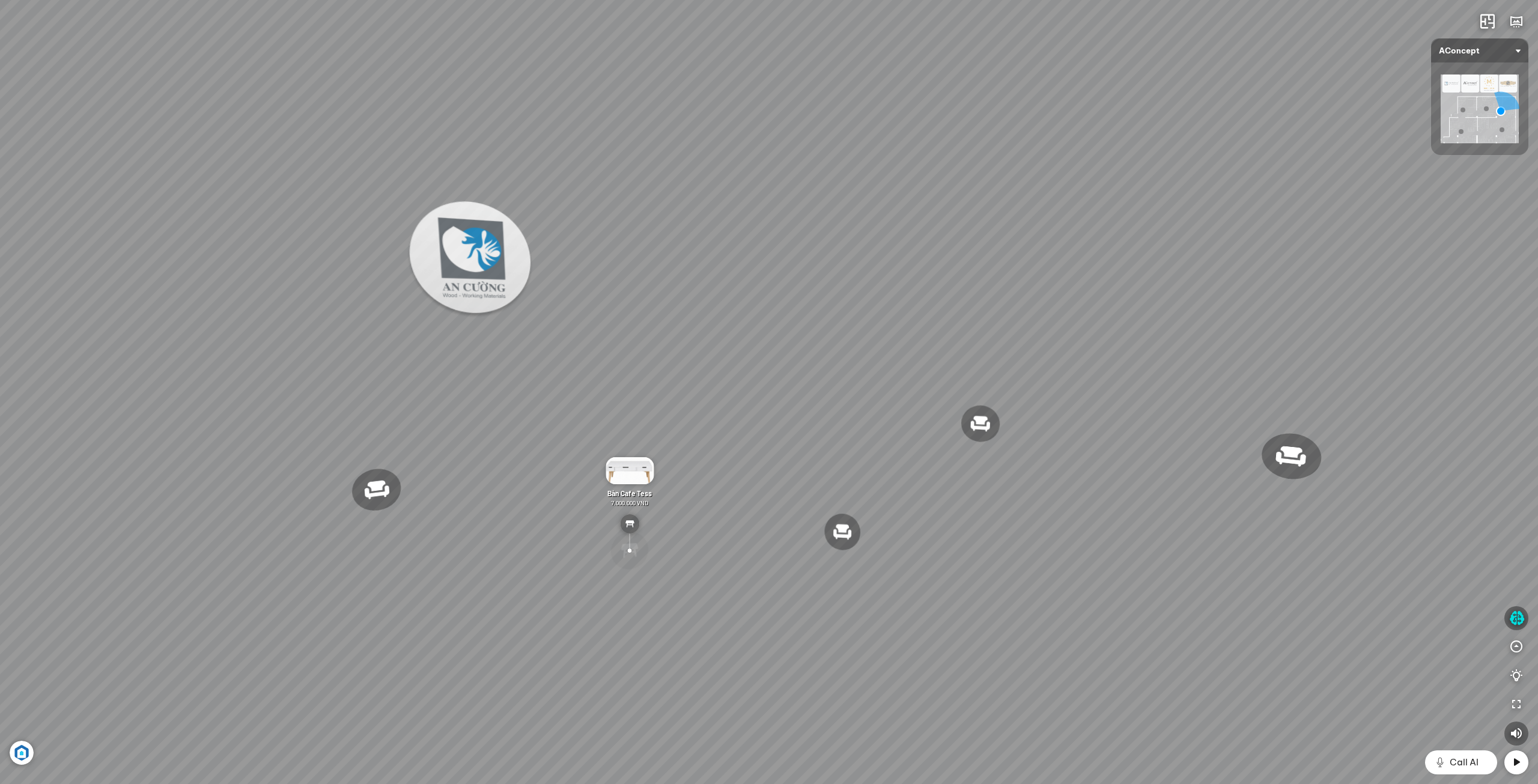
drag, startPoint x: 1158, startPoint y: 479, endPoint x: 827, endPoint y: 441, distance: 333.2
click at [839, 441] on div "Đèn [PERSON_NAME] 5.300.000 VND Giường ngủ Palima 19.000.000 VND Ghế thư giãn N…" at bounding box center [769, 392] width 1538 height 784
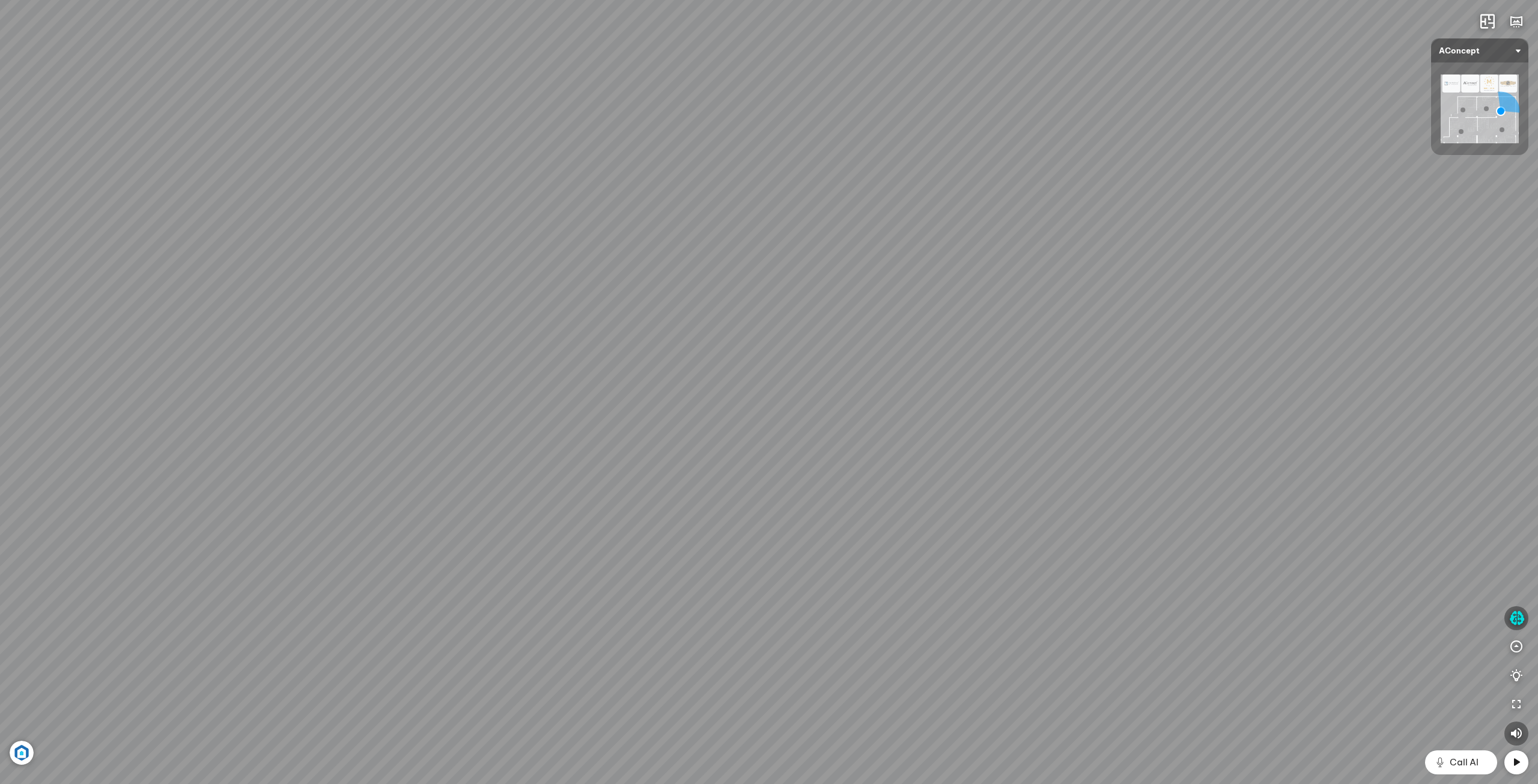
drag, startPoint x: 879, startPoint y: 442, endPoint x: 1263, endPoint y: 478, distance: 385.7
click at [1263, 478] on div "Đèn [PERSON_NAME] 5.300.000 VND Giường ngủ Palima 19.000.000 VND Ghế thư giãn N…" at bounding box center [769, 392] width 1538 height 784
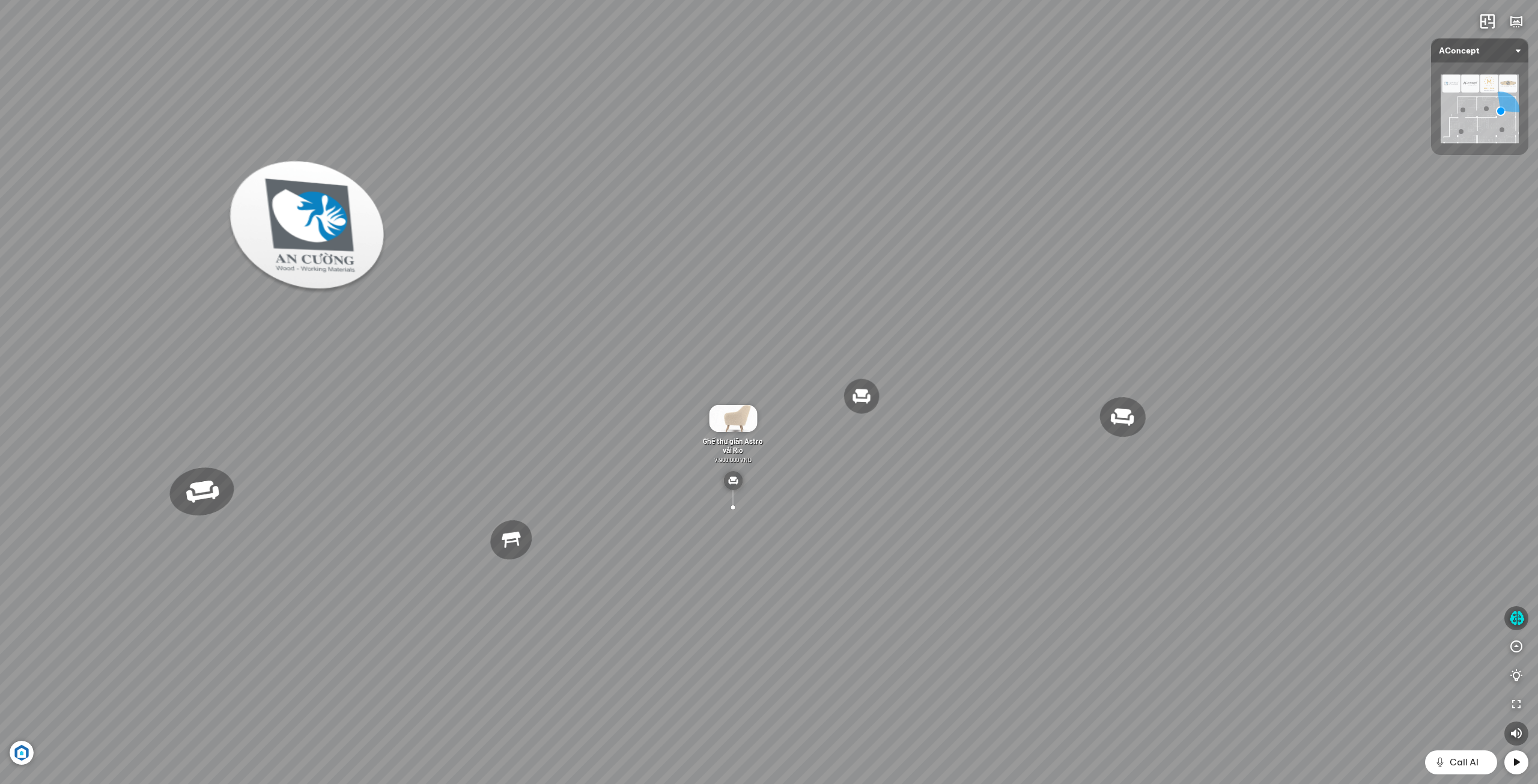
click at [733, 482] on img at bounding box center [733, 480] width 19 height 19
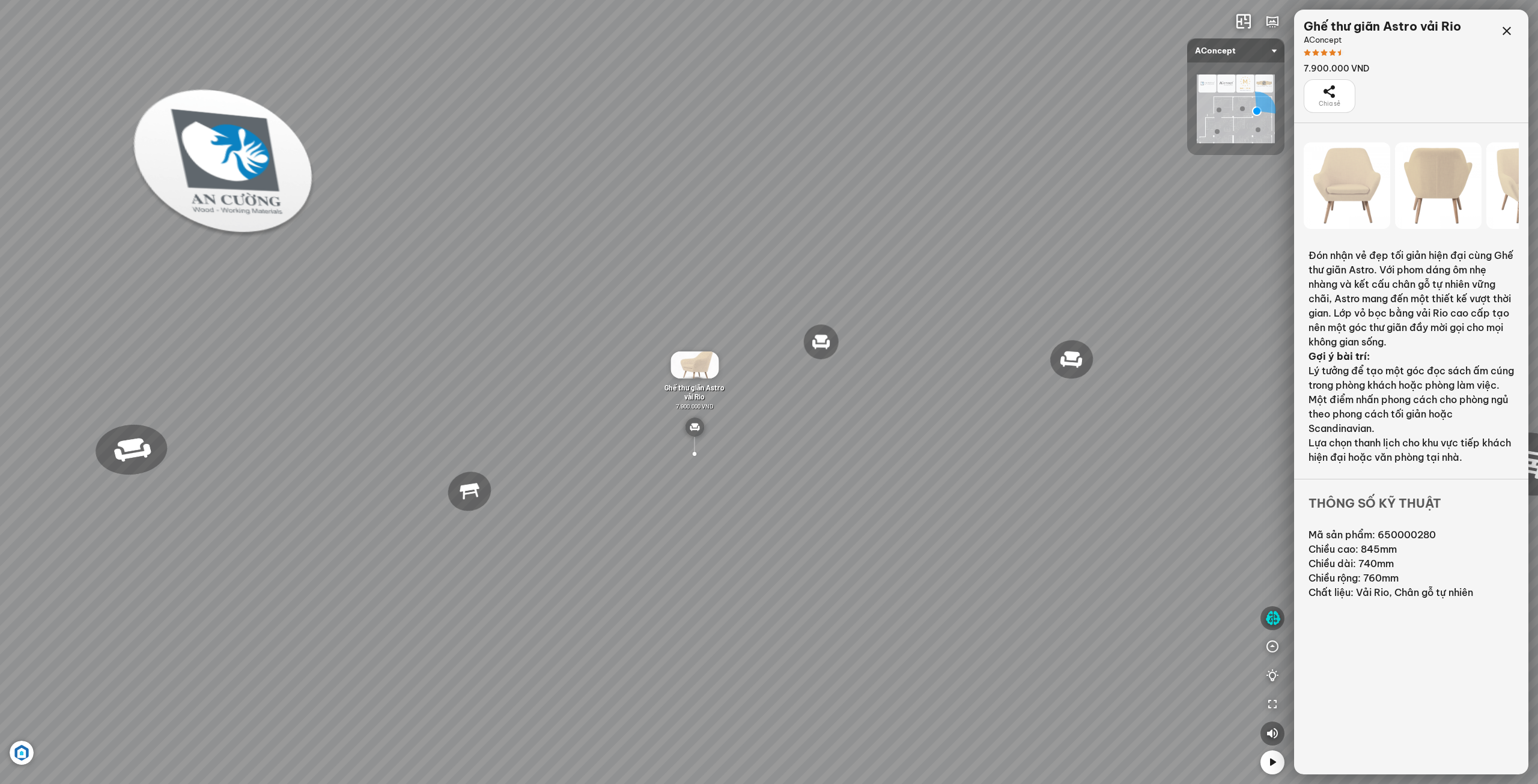
drag, startPoint x: 747, startPoint y: 574, endPoint x: 936, endPoint y: 476, distance: 212.9
click at [936, 476] on div "Đèn [PERSON_NAME] 5.300.000 VND Giường ngủ Palima 19.000.000 VND Ghế thư giãn N…" at bounding box center [769, 392] width 1538 height 784
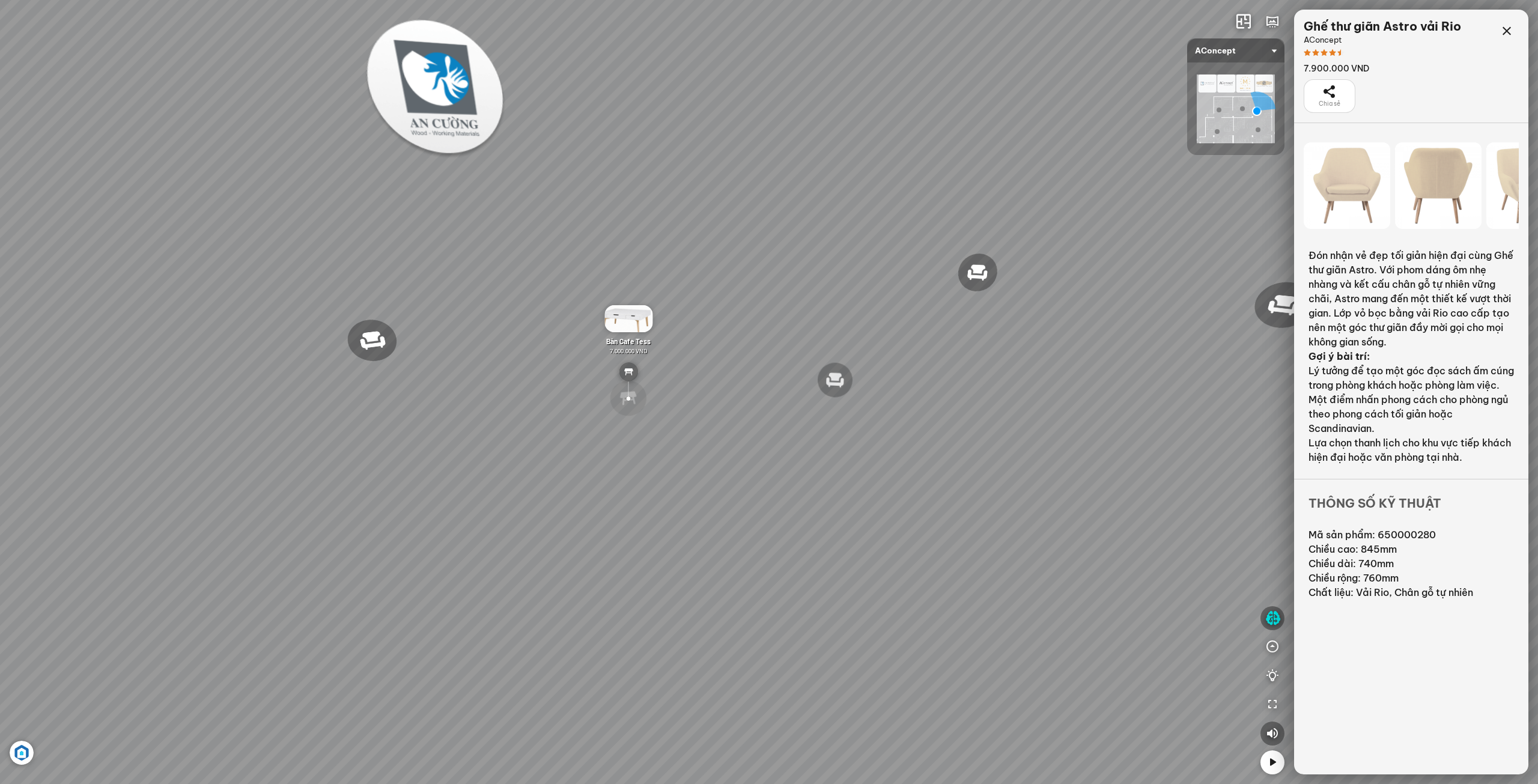
drag, startPoint x: 1127, startPoint y: 418, endPoint x: 1128, endPoint y: 444, distance: 26.0
click at [1160, 410] on div "Đèn [PERSON_NAME] 5.300.000 VND Giường ngủ Palima 19.000.000 VND Ghế thư giãn N…" at bounding box center [769, 392] width 1538 height 784
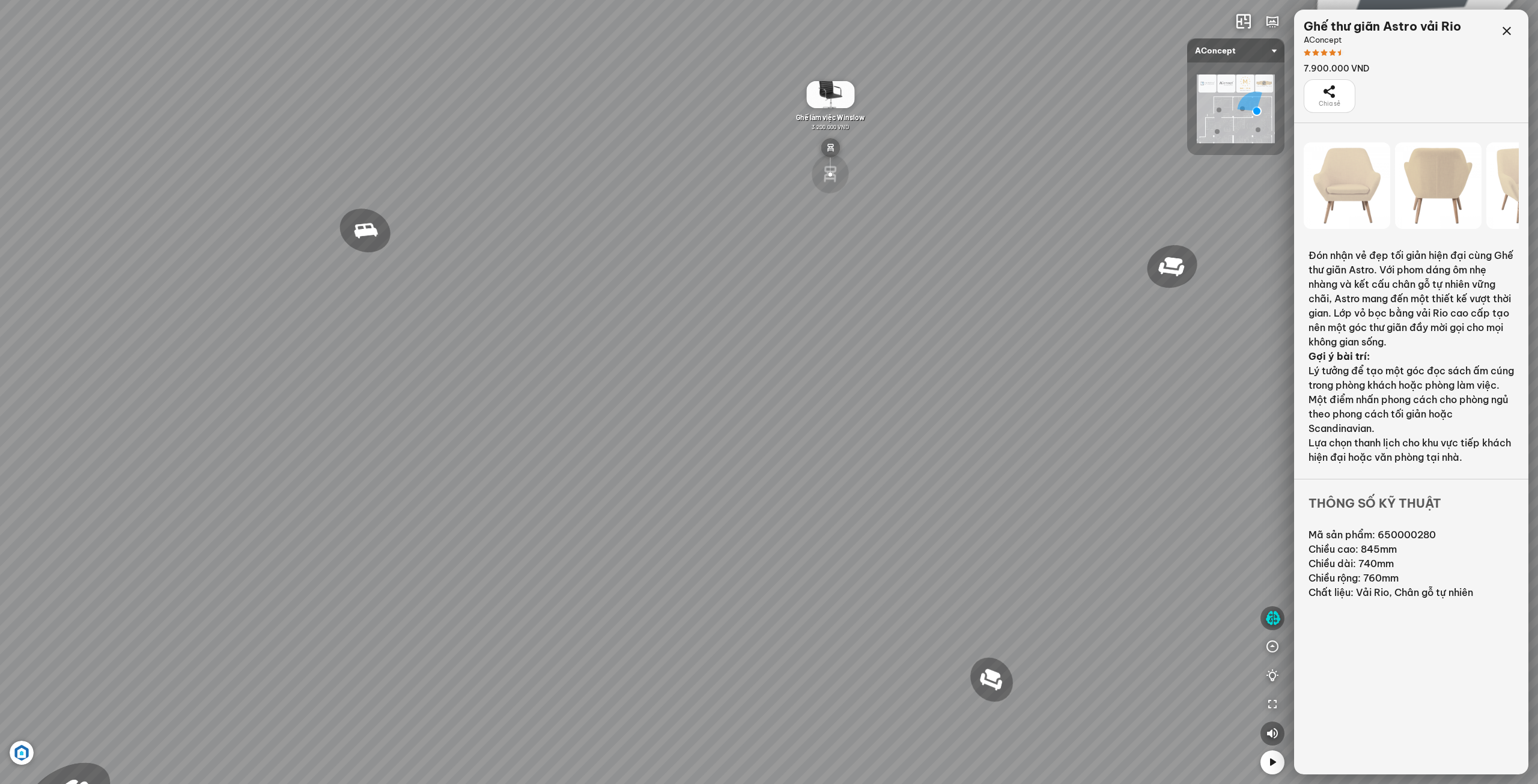
drag, startPoint x: 1049, startPoint y: 520, endPoint x: 1016, endPoint y: 484, distance: 48.8
click at [1088, 545] on div "Đèn [PERSON_NAME] 5.300.000 VND Giường ngủ Palima 19.000.000 VND Ghế thư giãn N…" at bounding box center [769, 392] width 1538 height 784
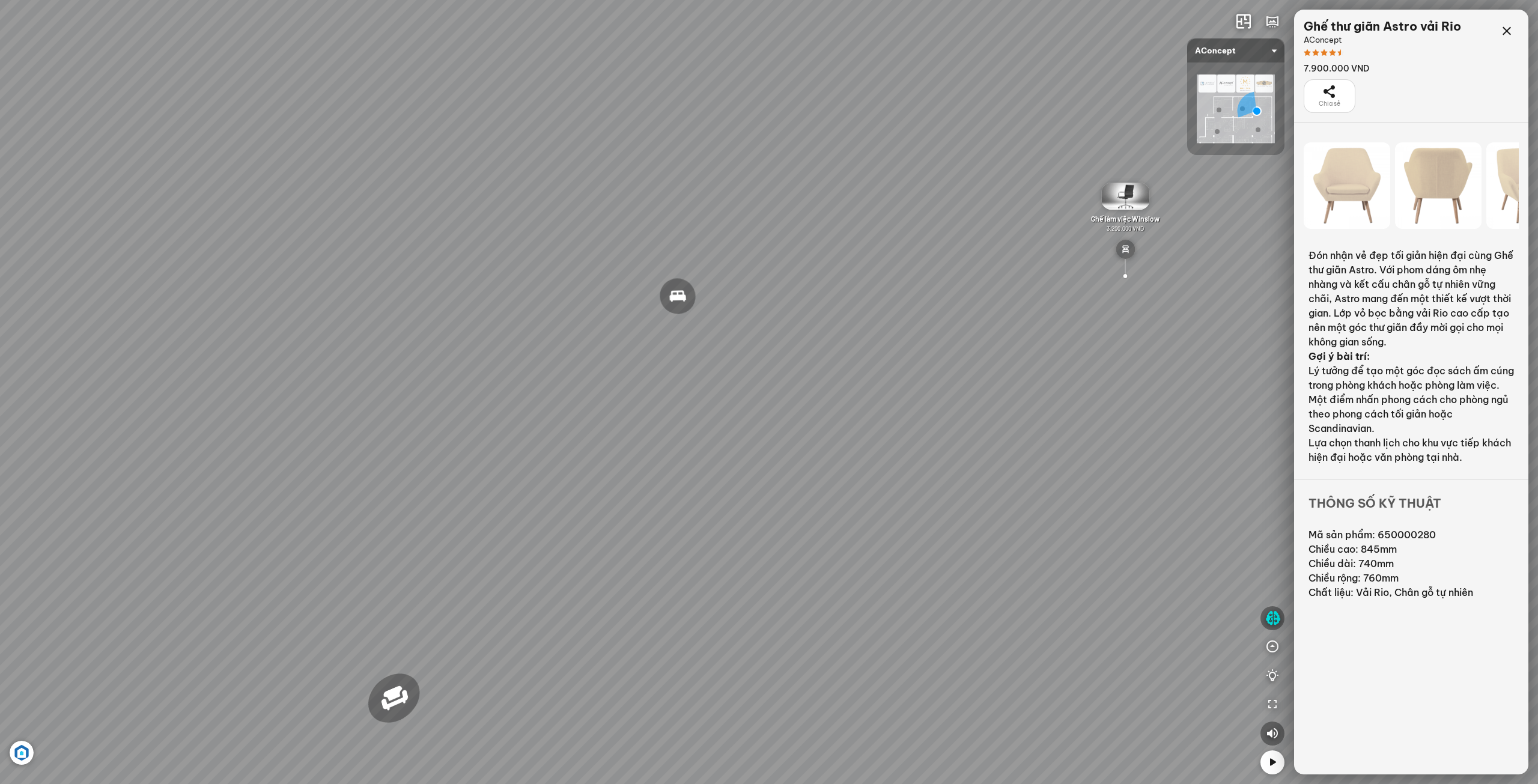
drag, startPoint x: 879, startPoint y: 380, endPoint x: 940, endPoint y: 360, distance: 64.2
click at [972, 355] on div "Đèn [PERSON_NAME] 5.300.000 VND Giường ngủ Palima 19.000.000 VND Ghế thư giãn N…" at bounding box center [769, 392] width 1538 height 784
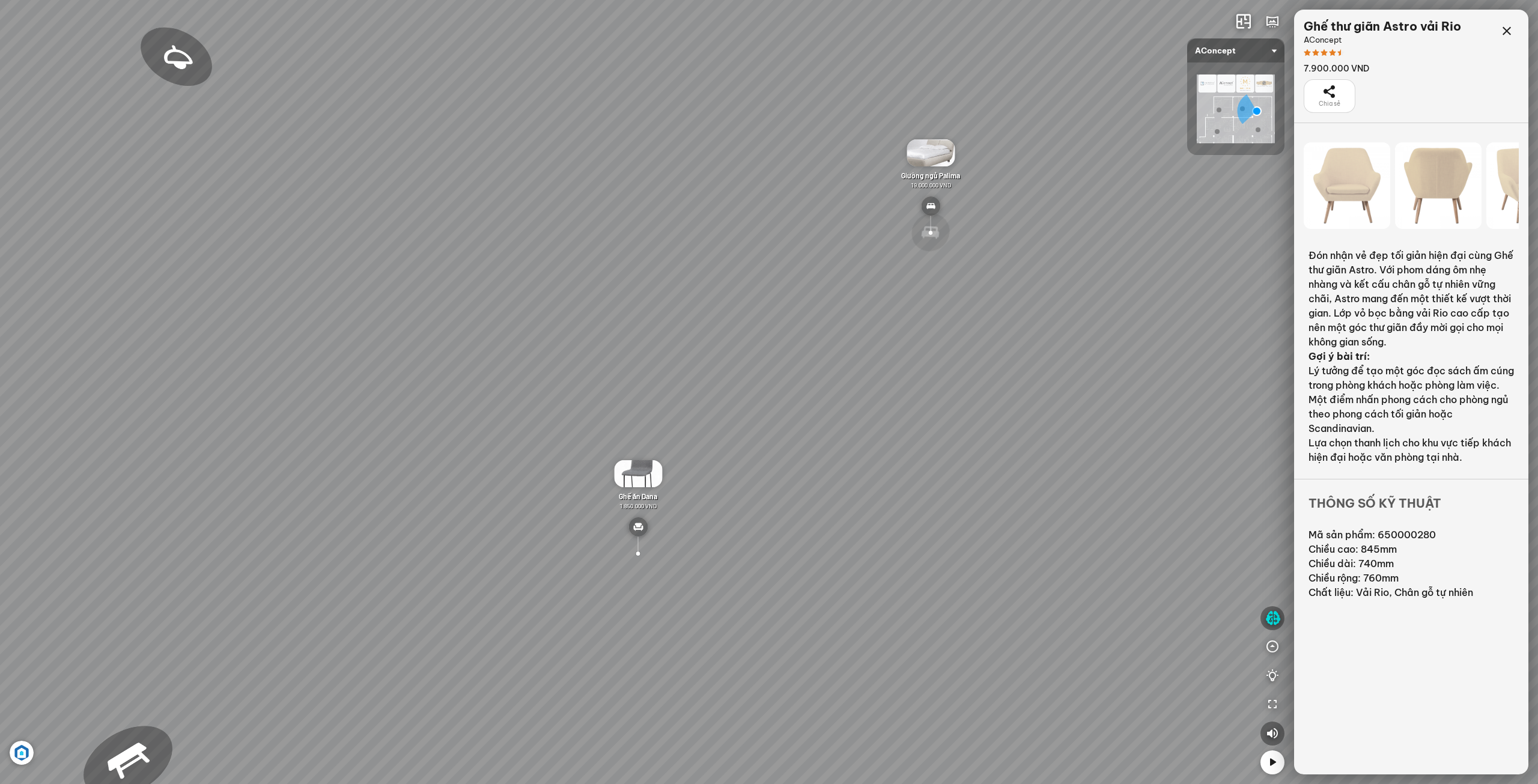
click at [931, 233] on div at bounding box center [931, 233] width 45 height 43
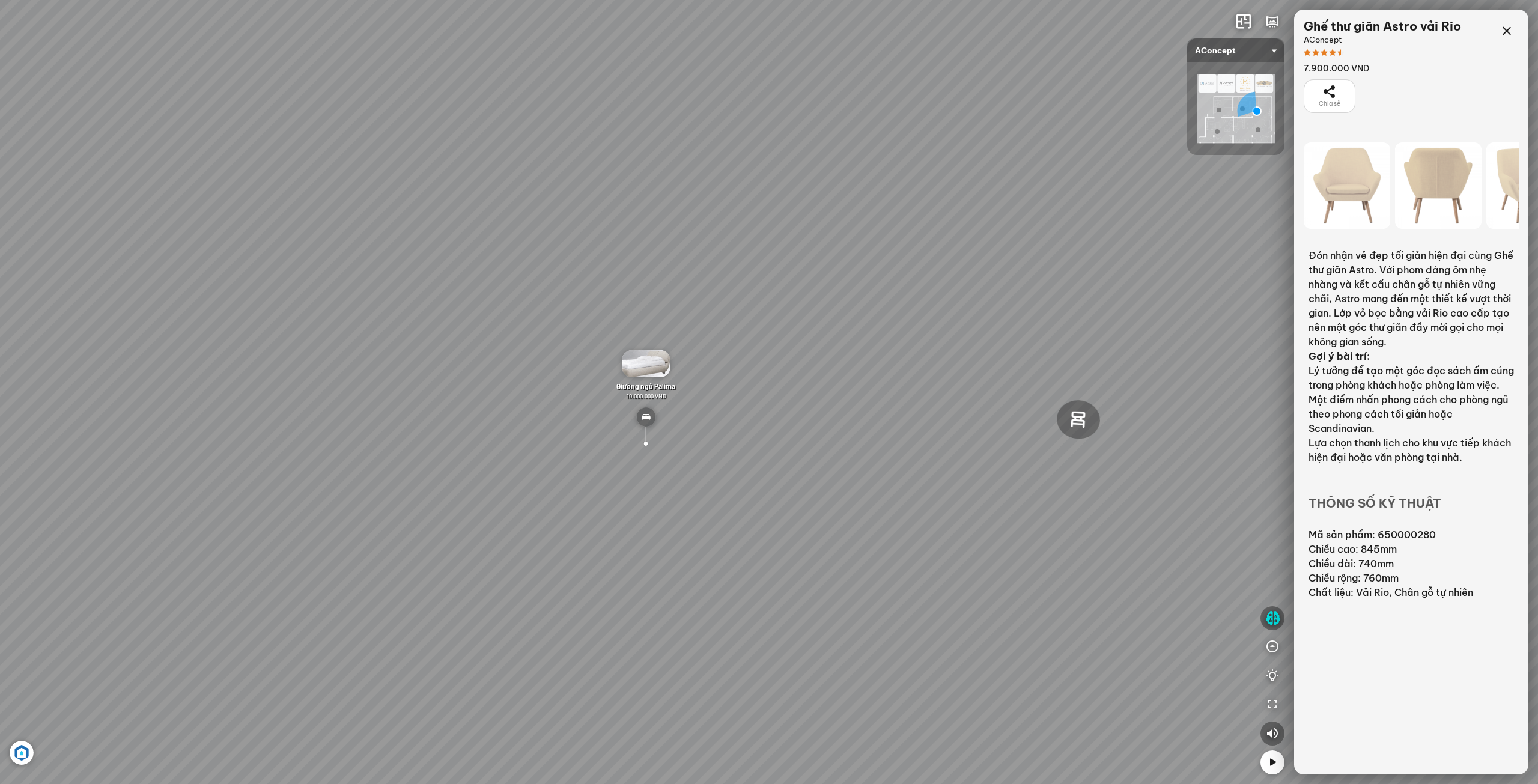
click at [643, 413] on img at bounding box center [646, 417] width 19 height 19
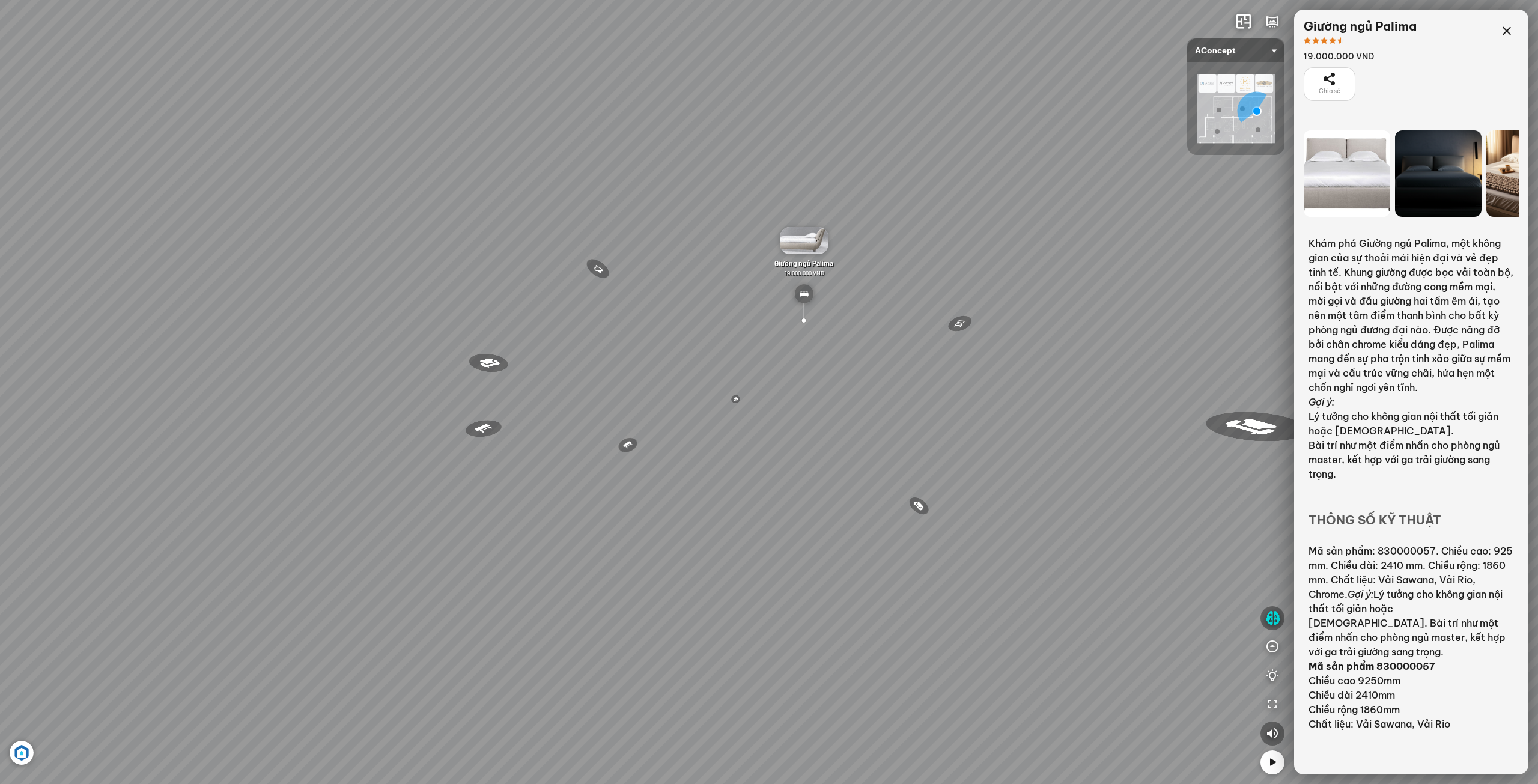
drag, startPoint x: 535, startPoint y: 653, endPoint x: 1025, endPoint y: 477, distance: 520.6
click at [998, 468] on div "Đèn [PERSON_NAME] 5.300.000 VND Giường ngủ Palima 19.000.000 VND Ghế thư giãn N…" at bounding box center [769, 392] width 1538 height 784
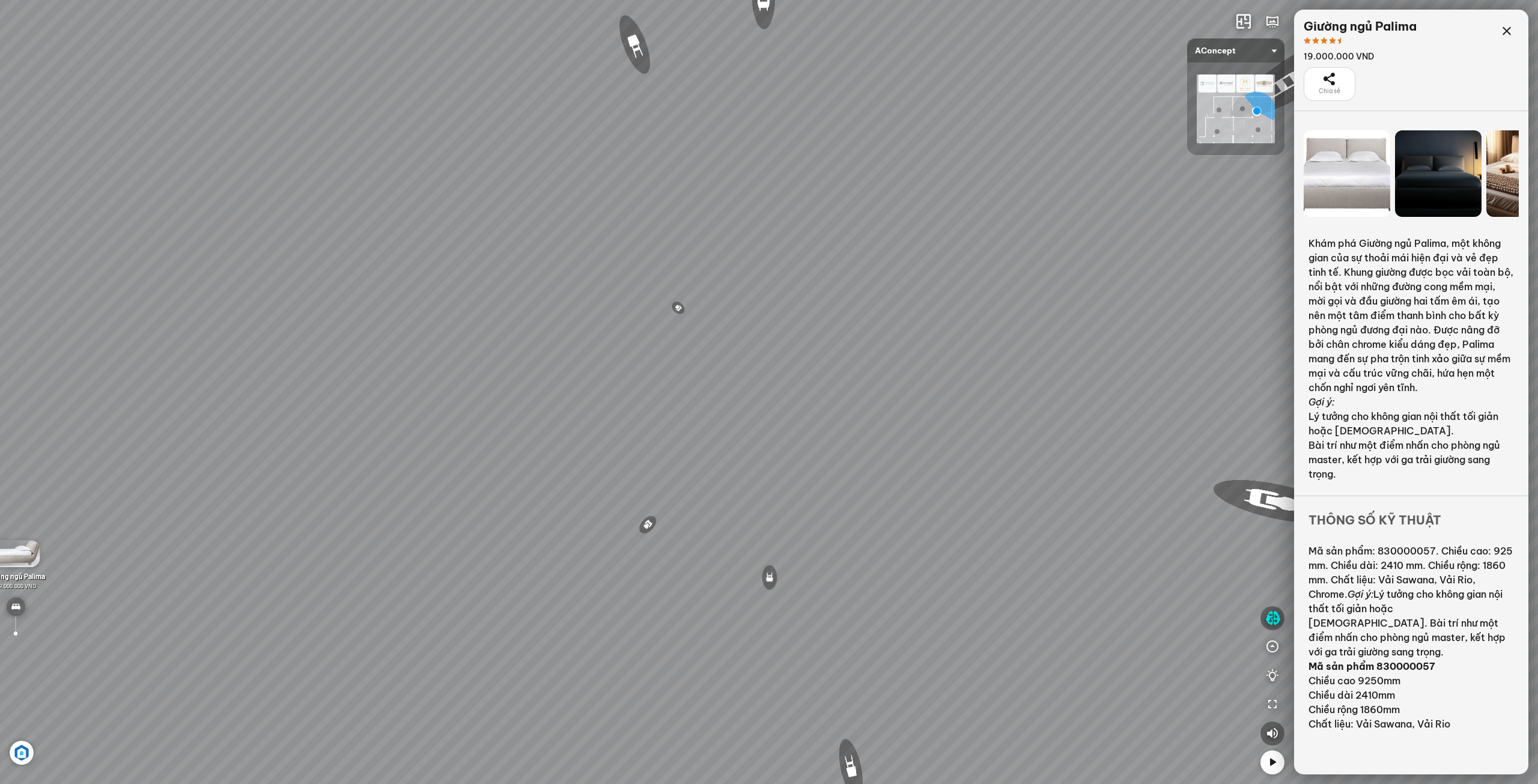
drag, startPoint x: 1014, startPoint y: 487, endPoint x: 825, endPoint y: 445, distance: 193.6
click at [844, 444] on div "Đèn [PERSON_NAME] 5.300.000 VND Giường ngủ Palima 19.000.000 VND Ghế thư giãn N…" at bounding box center [769, 392] width 1538 height 784
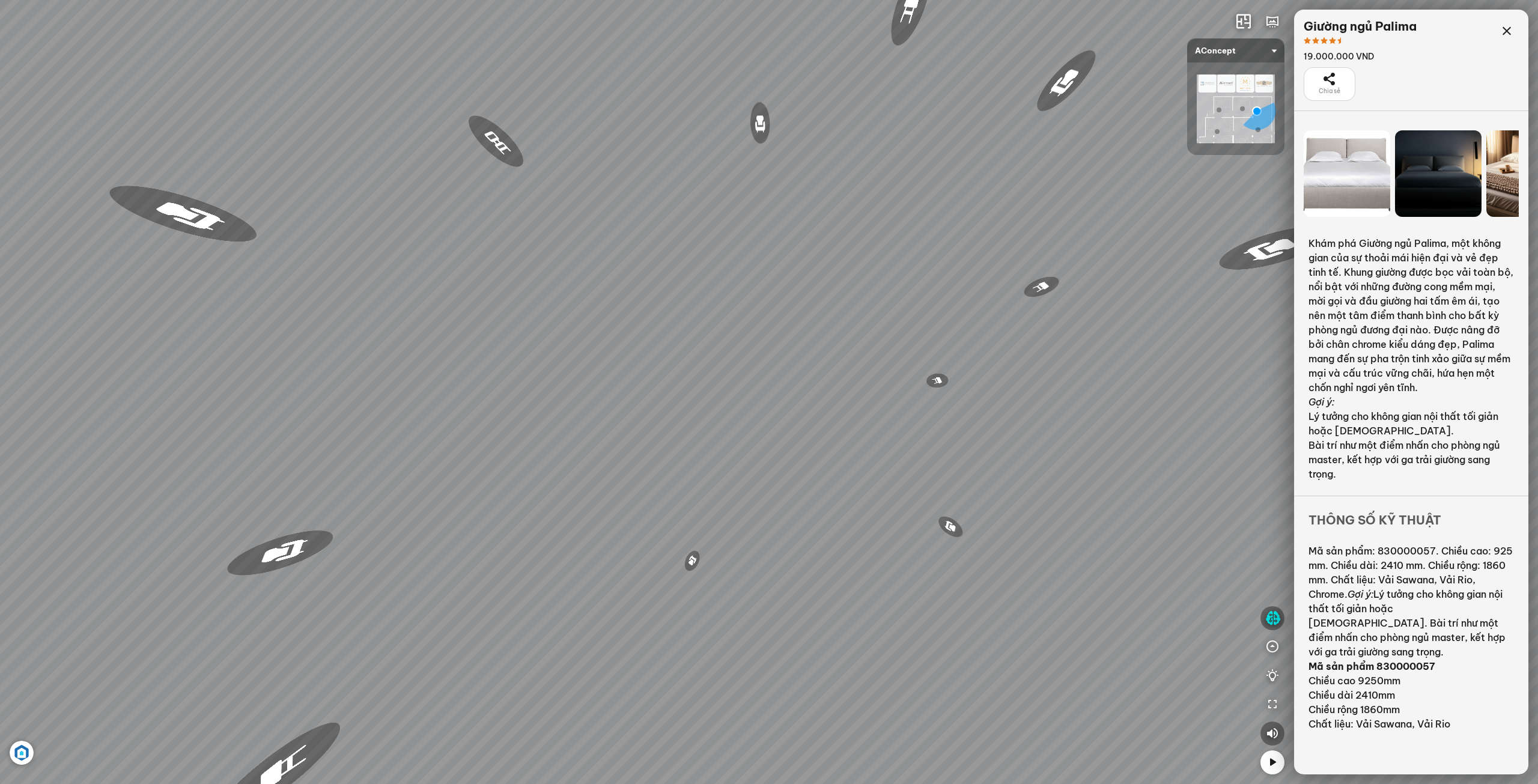
drag, startPoint x: 801, startPoint y: 484, endPoint x: 780, endPoint y: 495, distance: 23.7
click at [793, 493] on div "Đèn [PERSON_NAME] 5.300.000 VND Giường ngủ Palima 19.000.000 VND Ghế thư giãn N…" at bounding box center [769, 392] width 1538 height 784
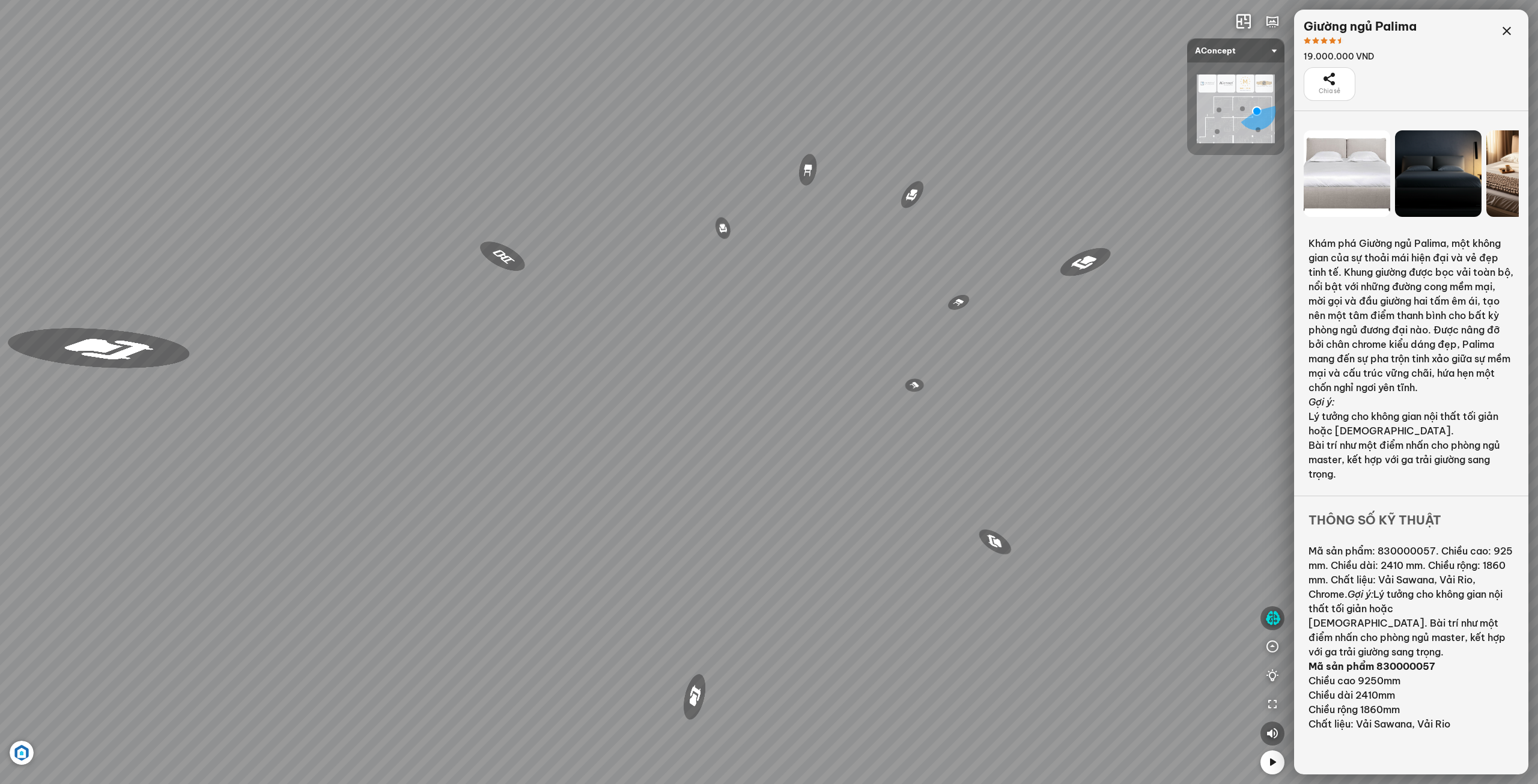
click at [779, 507] on div "Đèn [PERSON_NAME] 5.300.000 VND Giường ngủ Palima 19.000.000 VND Ghế thư giãn N…" at bounding box center [769, 392] width 1538 height 784
drag, startPoint x: 770, startPoint y: 526, endPoint x: 757, endPoint y: 520, distance: 14.3
click at [757, 520] on div "Đèn [PERSON_NAME] 5.300.000 VND Giường ngủ Palima 19.000.000 VND Ghế thư giãn N…" at bounding box center [769, 392] width 1538 height 784
drag, startPoint x: 809, startPoint y: 512, endPoint x: 748, endPoint y: 501, distance: 62.0
click at [748, 501] on div "Đèn [PERSON_NAME] 5.300.000 VND Giường ngủ Palima 19.000.000 VND Ghế thư giãn N…" at bounding box center [769, 392] width 1538 height 784
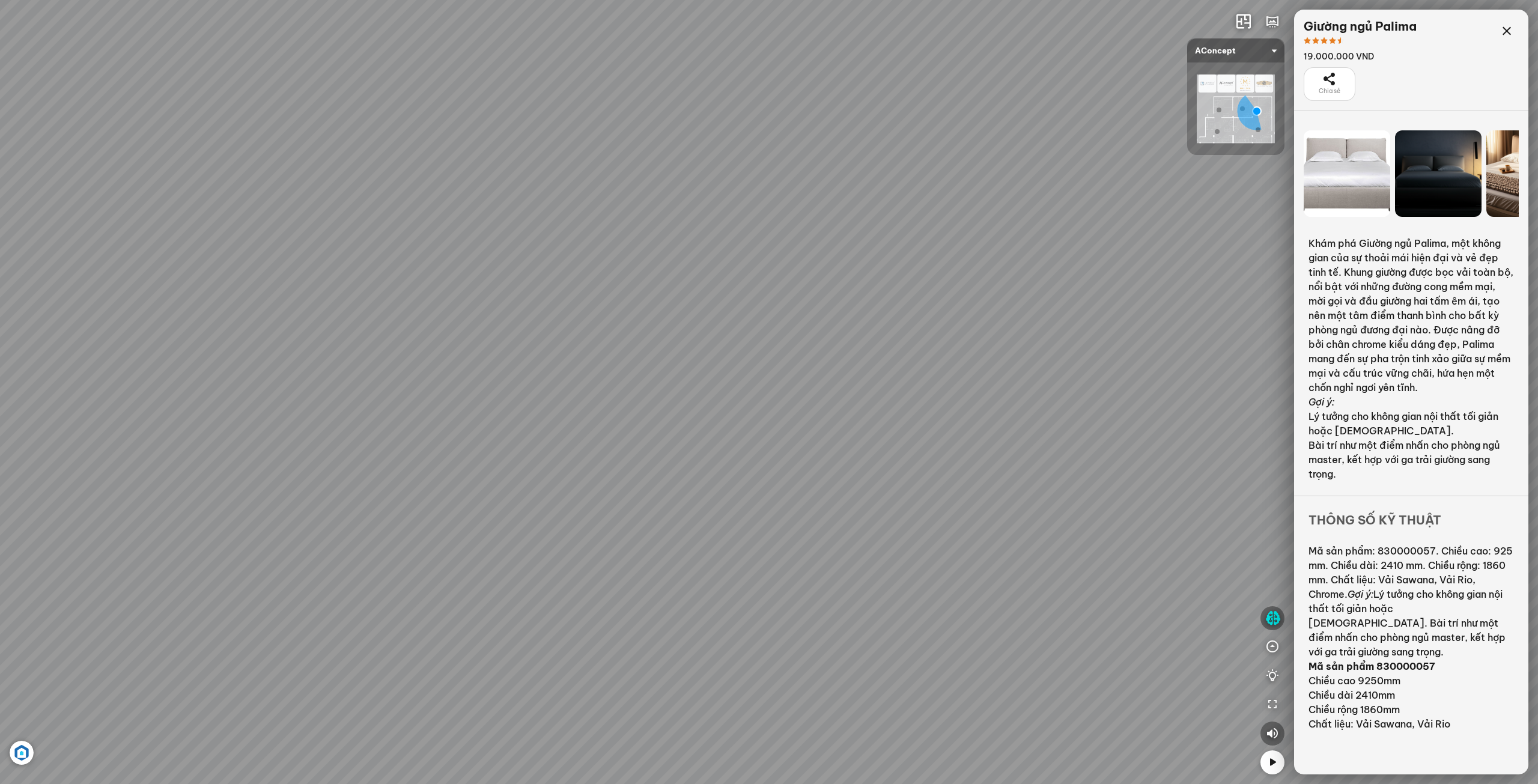
drag, startPoint x: 913, startPoint y: 519, endPoint x: 868, endPoint y: 526, distance: 45.5
click at [868, 526] on div "Đèn [PERSON_NAME] 5.300.000 VND Giường ngủ Palima 19.000.000 VND Ghế thư giãn N…" at bounding box center [769, 392] width 1538 height 784
click at [627, 476] on img at bounding box center [629, 470] width 19 height 19
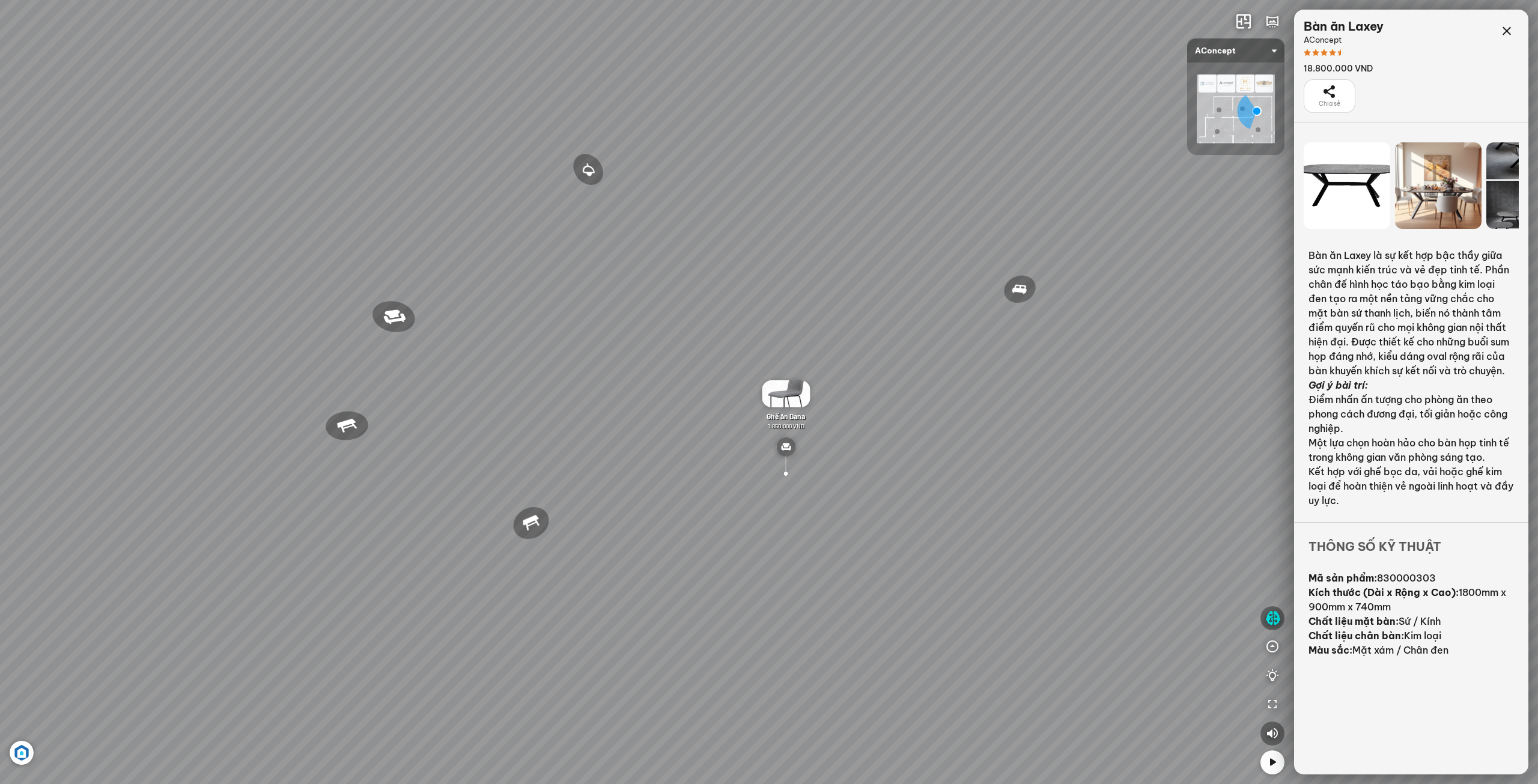
drag, startPoint x: 510, startPoint y: 495, endPoint x: 685, endPoint y: 479, distance: 175.7
click at [682, 479] on div "Đèn [PERSON_NAME] 5.300.000 VND Giường ngủ Palima 19.000.000 VND Ghế thư giãn N…" at bounding box center [769, 392] width 1538 height 784
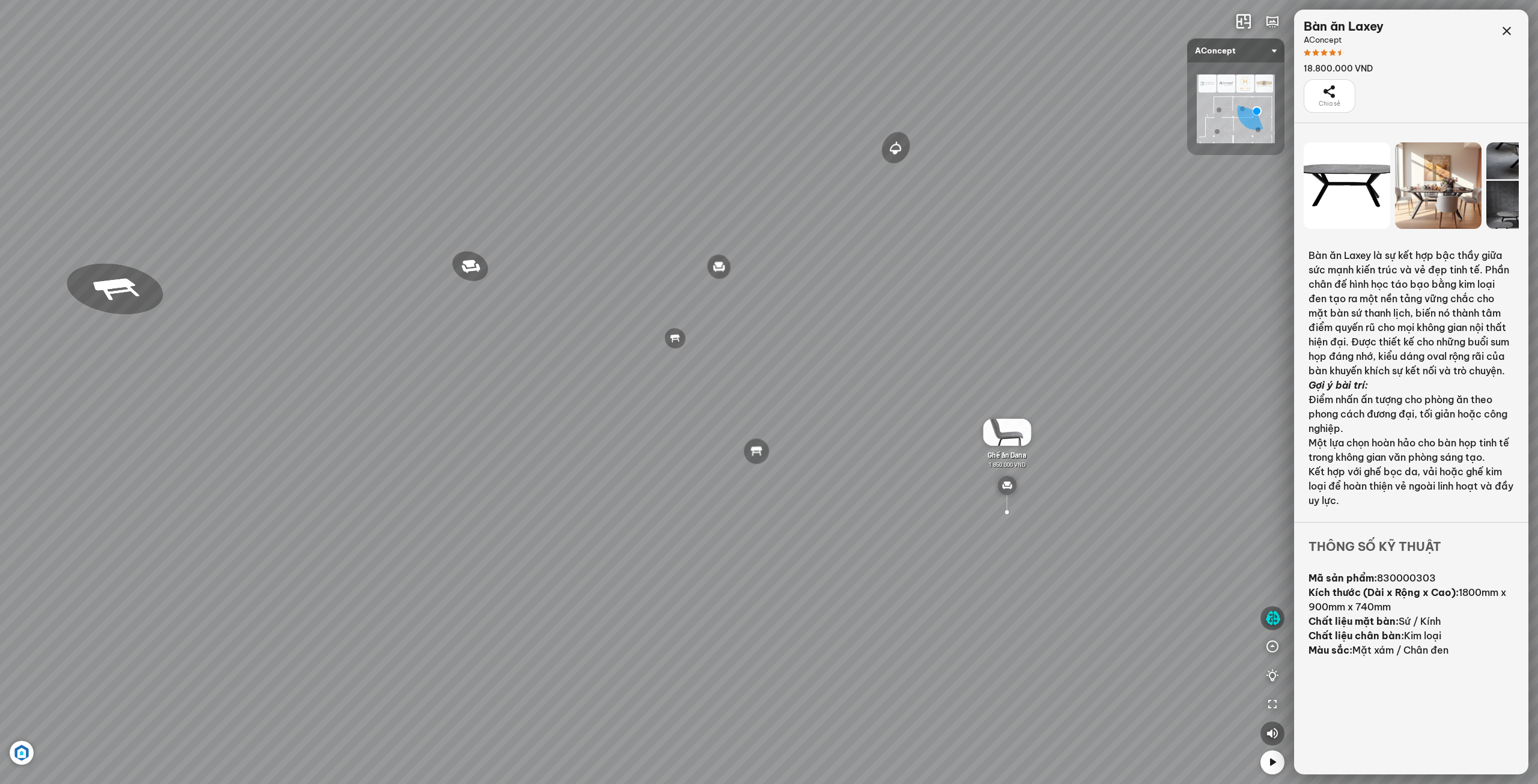
click at [764, 472] on div "Đèn [PERSON_NAME] 5.300.000 VND Giường ngủ Palima 19.000.000 VND Ghế thư giãn N…" at bounding box center [769, 392] width 1538 height 784
drag, startPoint x: 741, startPoint y: 450, endPoint x: 829, endPoint y: 483, distance: 94.0
click at [825, 477] on div "Đèn [PERSON_NAME] 5.300.000 VND Giường ngủ Palima 19.000.000 VND Ghế thư giãn N…" at bounding box center [769, 392] width 1538 height 784
drag, startPoint x: 858, startPoint y: 469, endPoint x: 966, endPoint y: 487, distance: 109.5
click at [987, 484] on div "Đèn [PERSON_NAME] 5.300.000 VND Giường ngủ Palima 19.000.000 VND Ghế thư giãn N…" at bounding box center [769, 392] width 1538 height 784
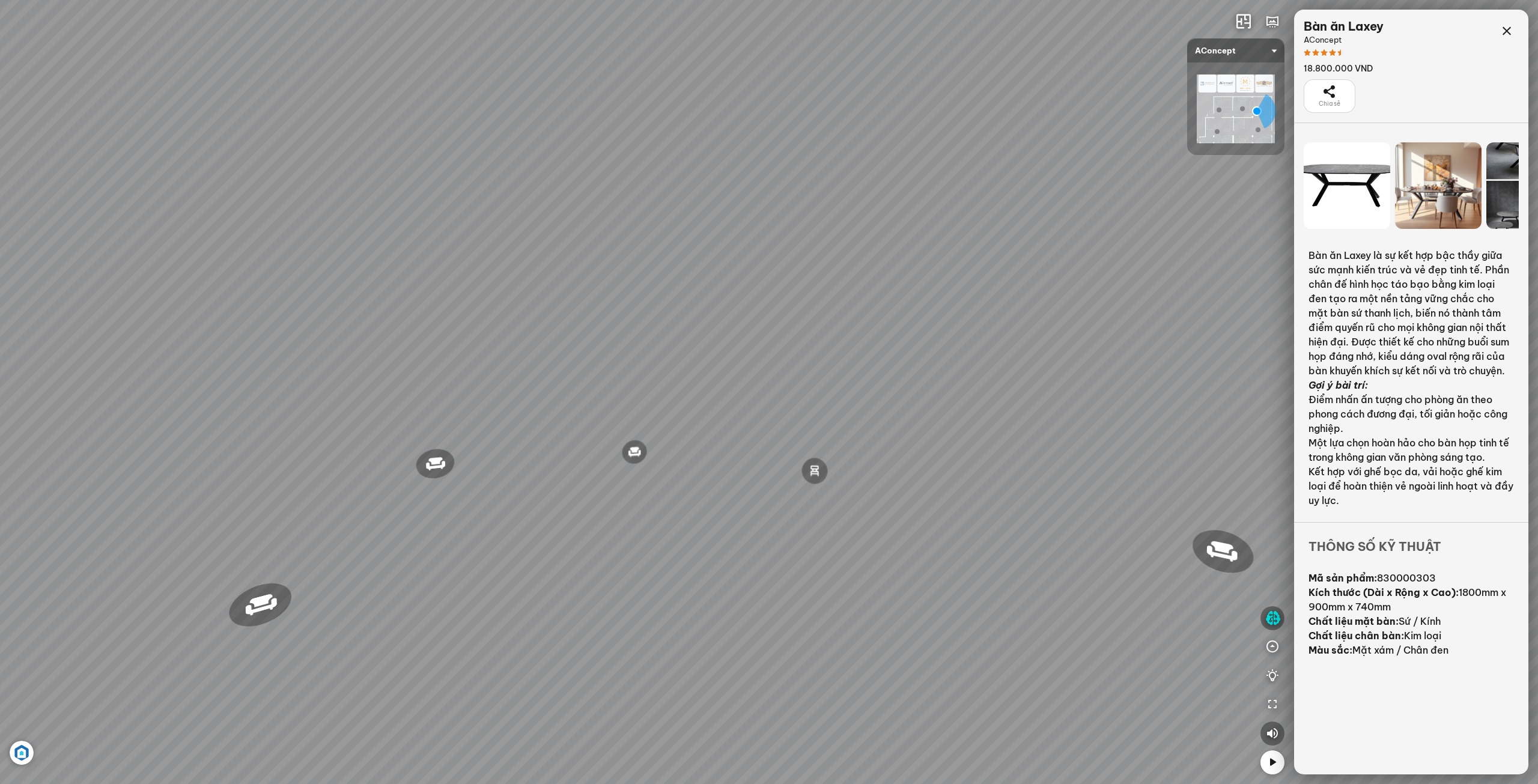
drag, startPoint x: 952, startPoint y: 488, endPoint x: 1068, endPoint y: 501, distance: 116.7
click at [1060, 500] on div "Đèn [PERSON_NAME] 5.300.000 VND Giường ngủ Palima 19.000.000 VND Ghế thư giãn N…" at bounding box center [769, 392] width 1538 height 784
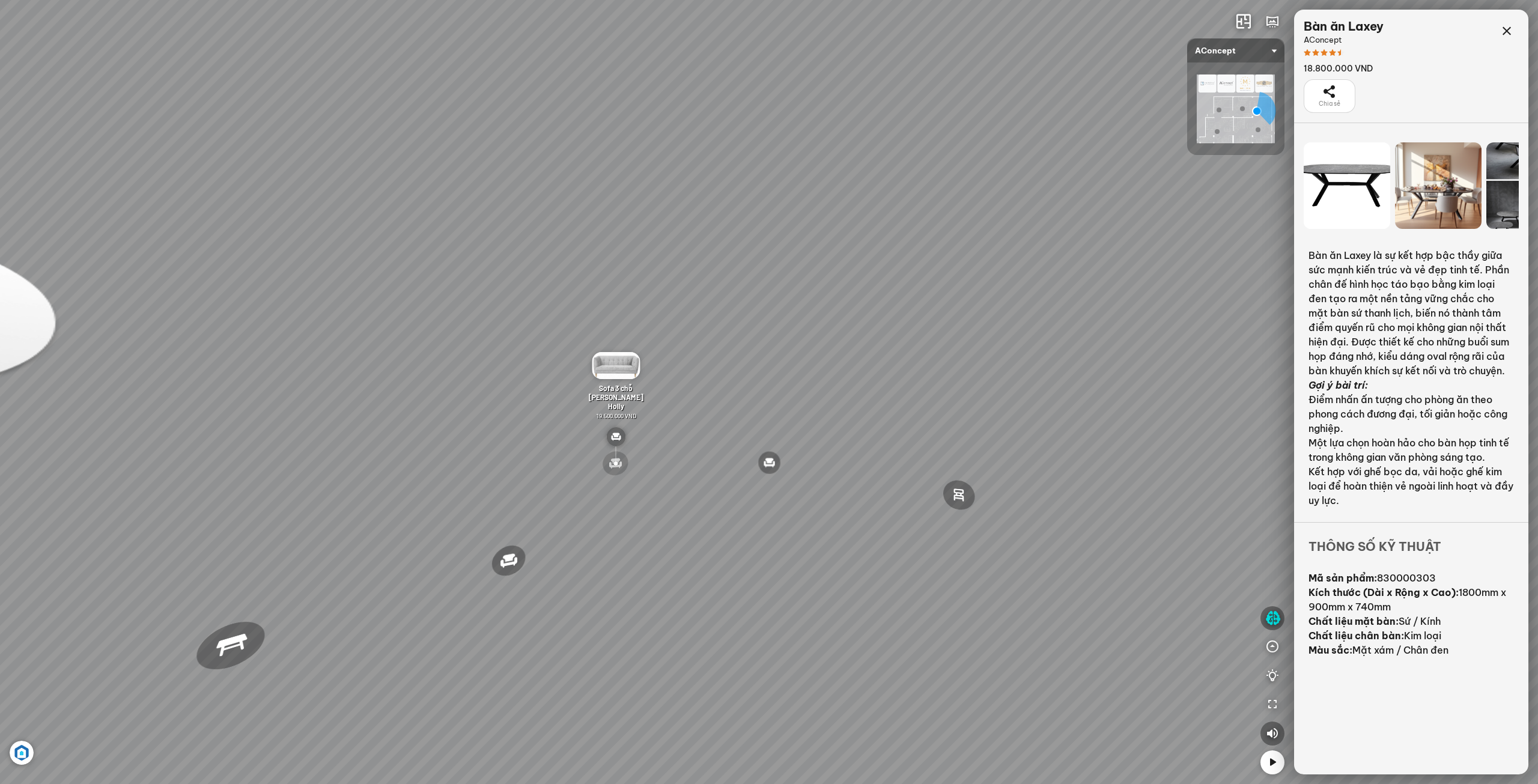
drag, startPoint x: 969, startPoint y: 526, endPoint x: 1011, endPoint y: 515, distance: 43.4
click at [1006, 516] on div "Đèn [PERSON_NAME] 5.300.000 VND Giường ngủ Palima 19.000.000 VND Ghế thư giãn N…" at bounding box center [769, 392] width 1538 height 784
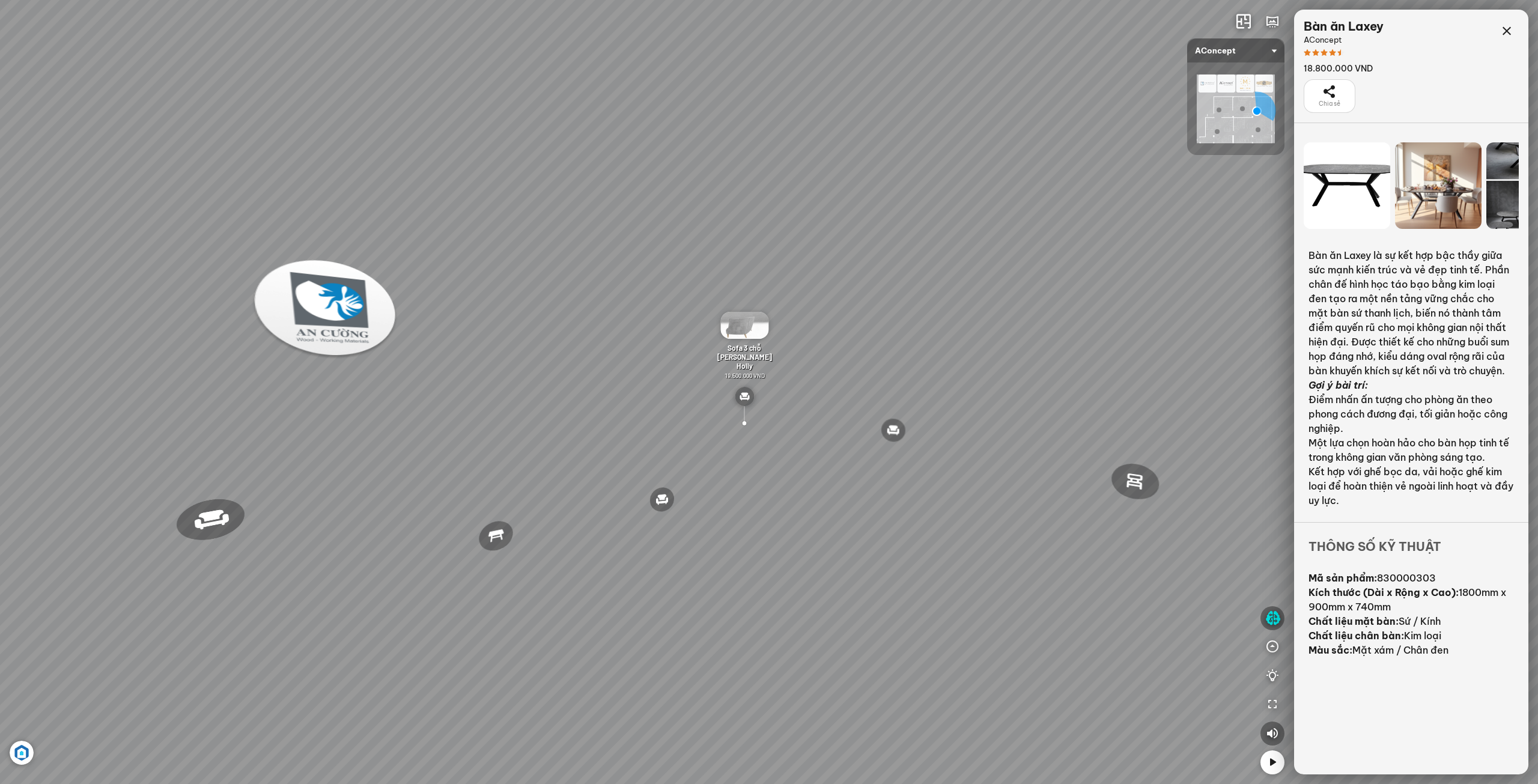
drag, startPoint x: 954, startPoint y: 514, endPoint x: 1008, endPoint y: 497, distance: 56.6
click at [1006, 497] on div "Đèn [PERSON_NAME] 5.300.000 VND Giường ngủ Palima 19.000.000 VND Ghế thư giãn N…" at bounding box center [769, 392] width 1538 height 784
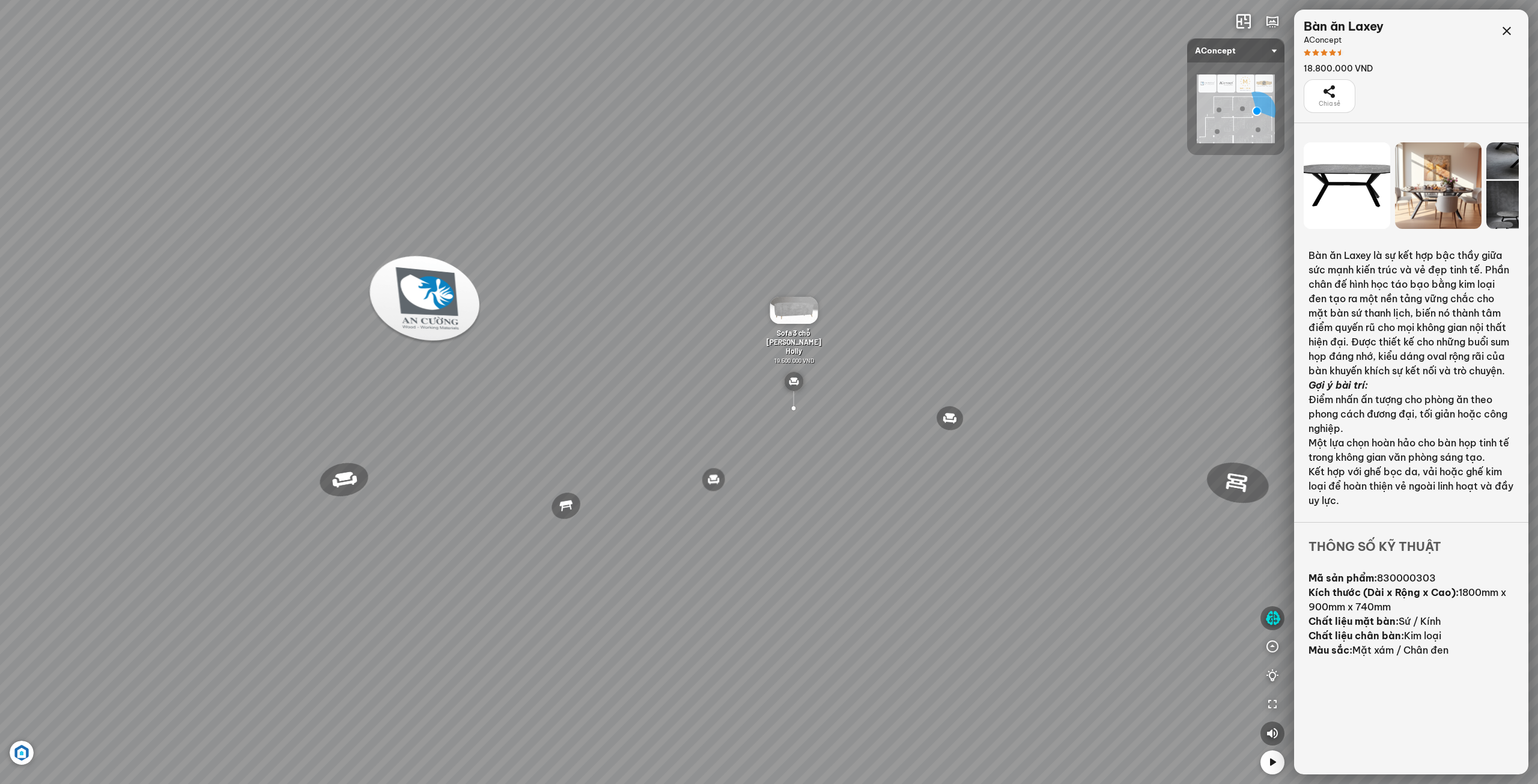
drag, startPoint x: 975, startPoint y: 507, endPoint x: 991, endPoint y: 507, distance: 16.0
click at [985, 507] on div "Đèn [PERSON_NAME] 5.300.000 VND Giường ngủ Palima 19.000.000 VND Ghế thư giãn N…" at bounding box center [769, 392] width 1538 height 784
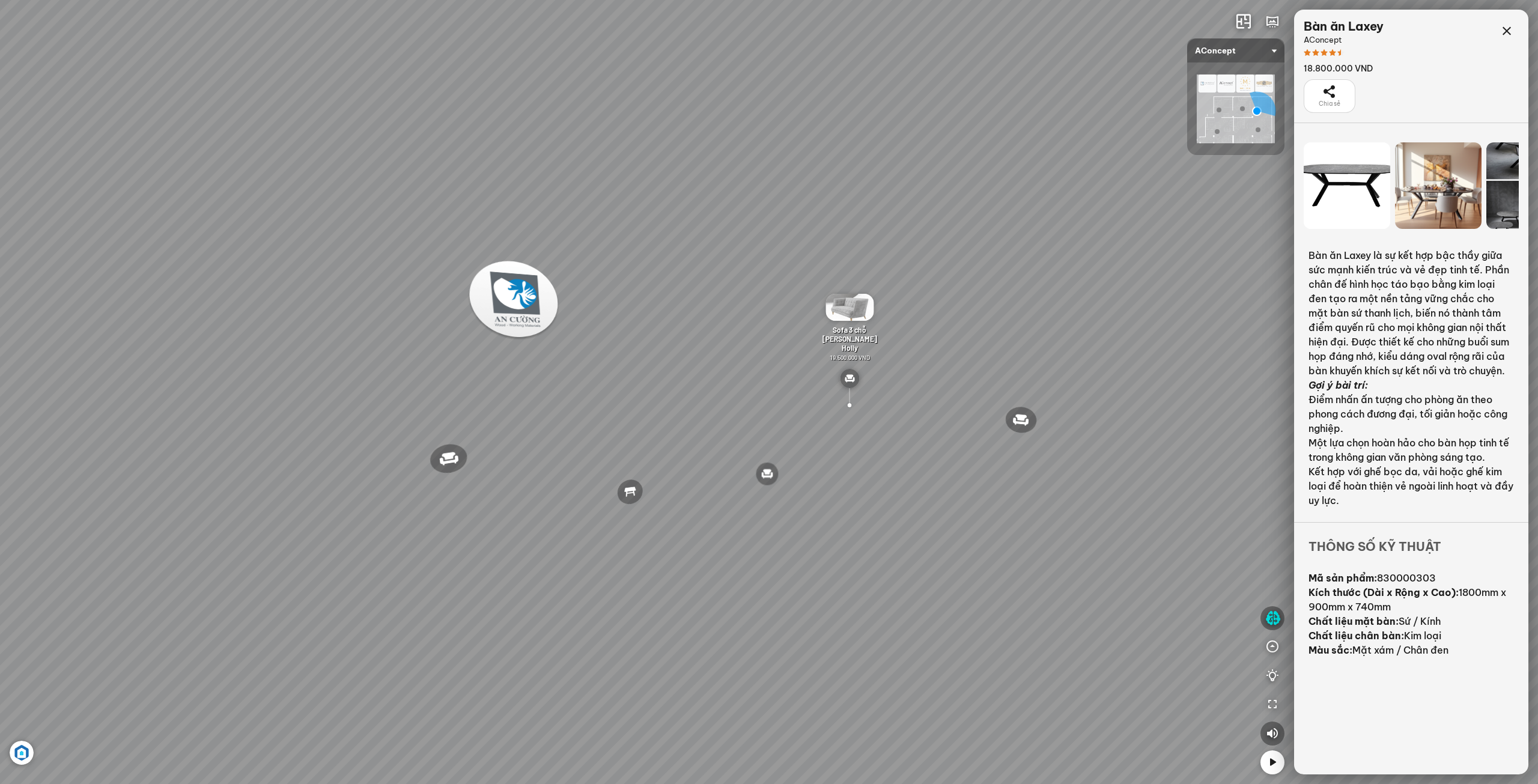
drag, startPoint x: 962, startPoint y: 512, endPoint x: 997, endPoint y: 515, distance: 35.1
click at [997, 515] on div "Đèn [PERSON_NAME] 5.300.000 VND Giường ngủ Palima 19.000.000 VND Ghế thư giãn N…" at bounding box center [769, 392] width 1538 height 784
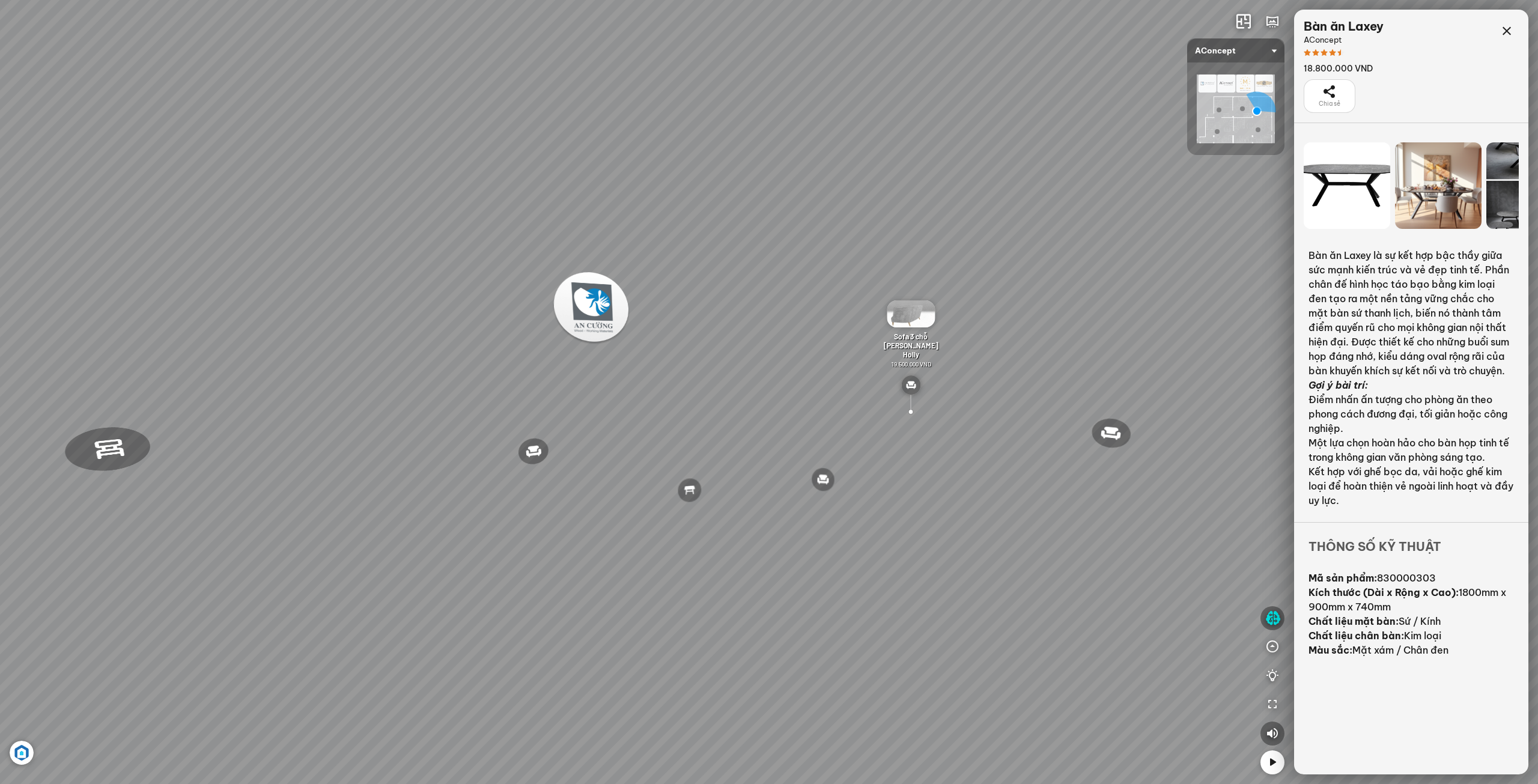
click at [1011, 516] on div "Đèn [PERSON_NAME] 5.300.000 VND Giường ngủ Palima 19.000.000 VND Ghế thư giãn N…" at bounding box center [769, 392] width 1538 height 784
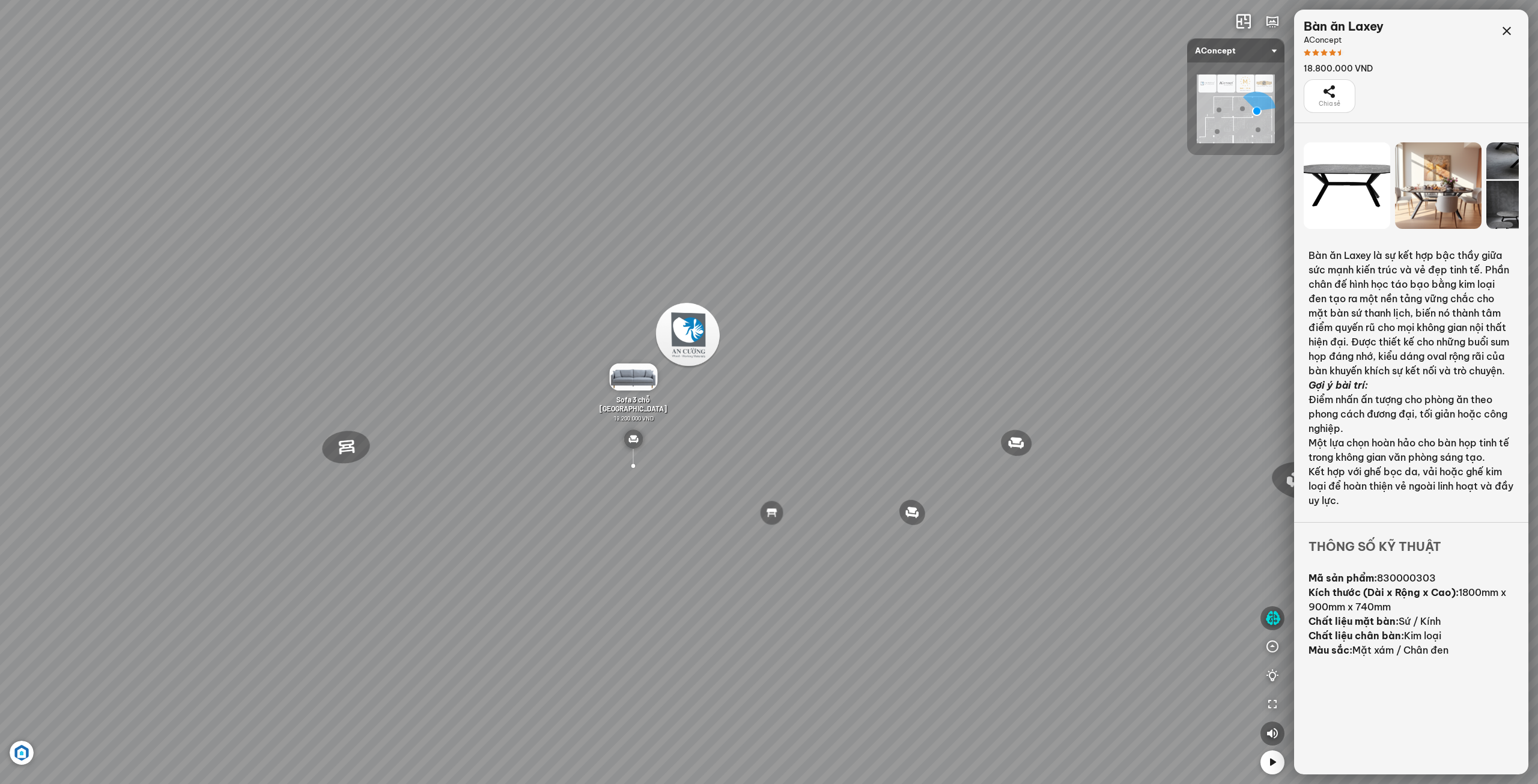
drag, startPoint x: 1042, startPoint y: 518, endPoint x: 1196, endPoint y: 508, distance: 154.3
click at [1152, 523] on div "Đèn [PERSON_NAME] 5.300.000 VND Giường ngủ Palima 19.000.000 VND Ghế thư giãn N…" at bounding box center [769, 392] width 1538 height 784
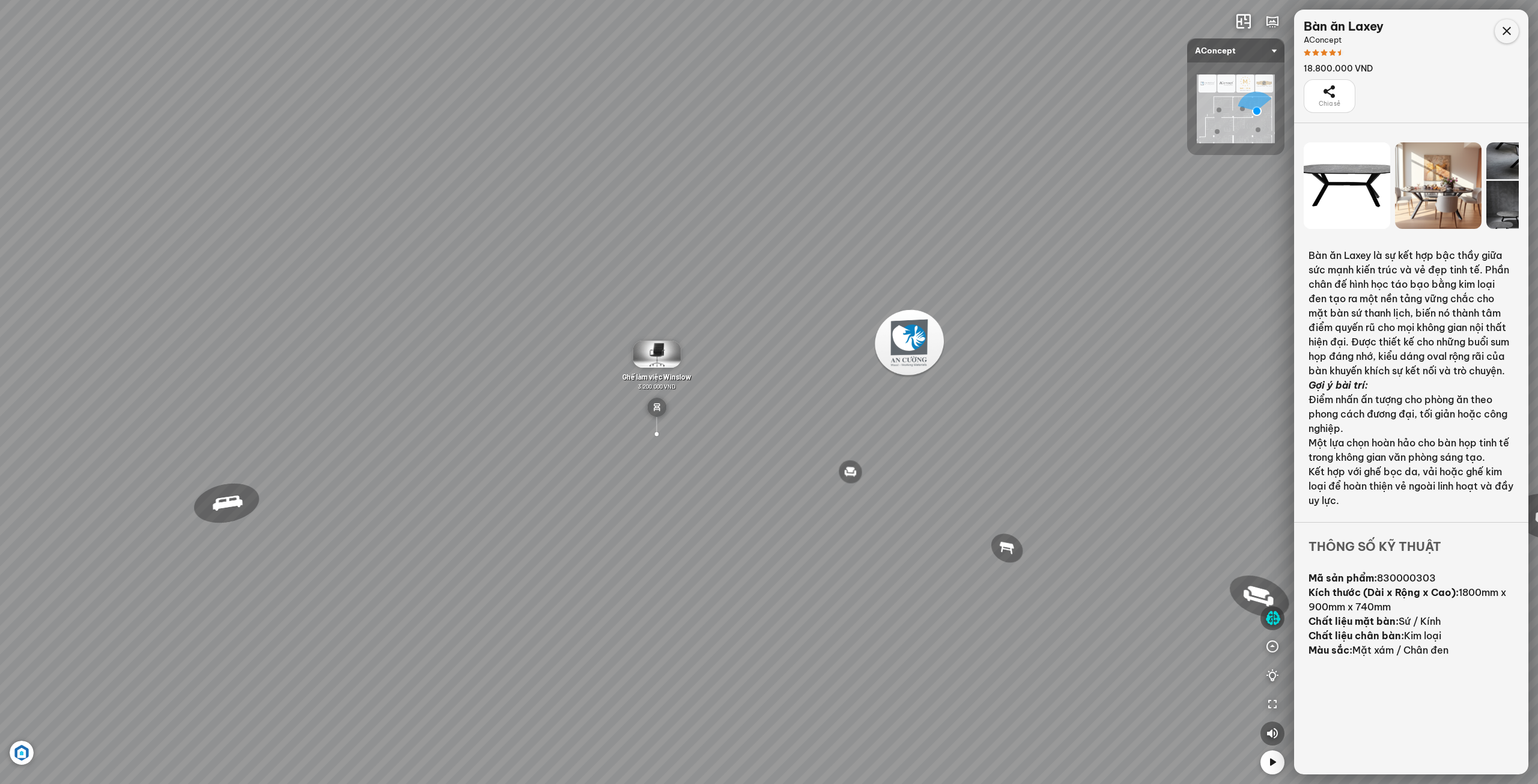
click at [1503, 32] on icon at bounding box center [1507, 32] width 15 height 15
